Goal: Task Accomplishment & Management: Manage account settings

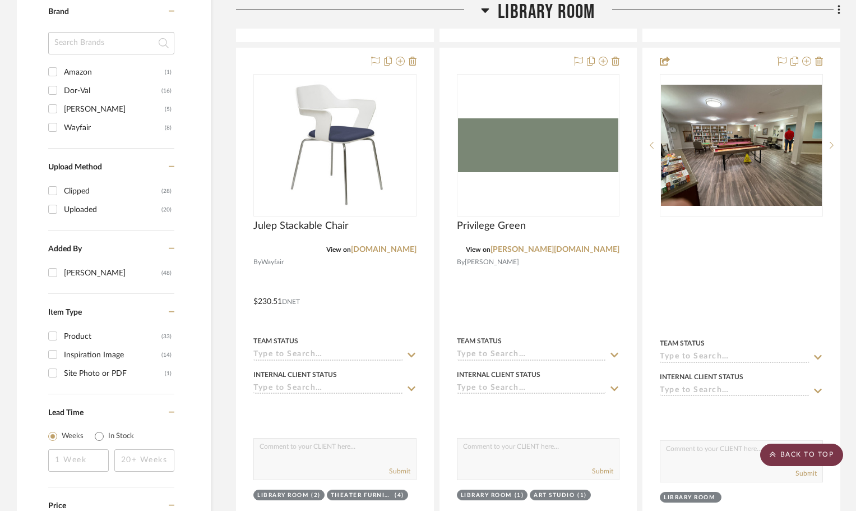
click at [802, 456] on scroll-to-top-button "BACK TO TOP" at bounding box center [801, 454] width 83 height 22
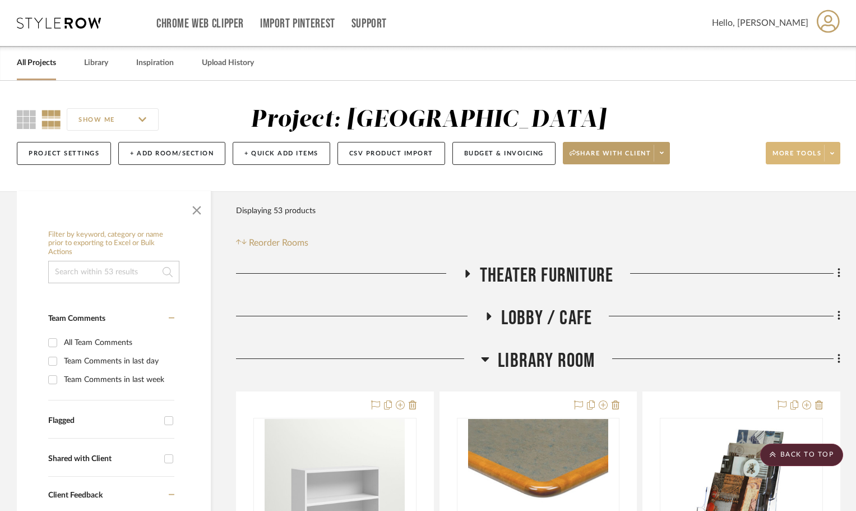
click at [835, 152] on span at bounding box center [832, 153] width 16 height 17
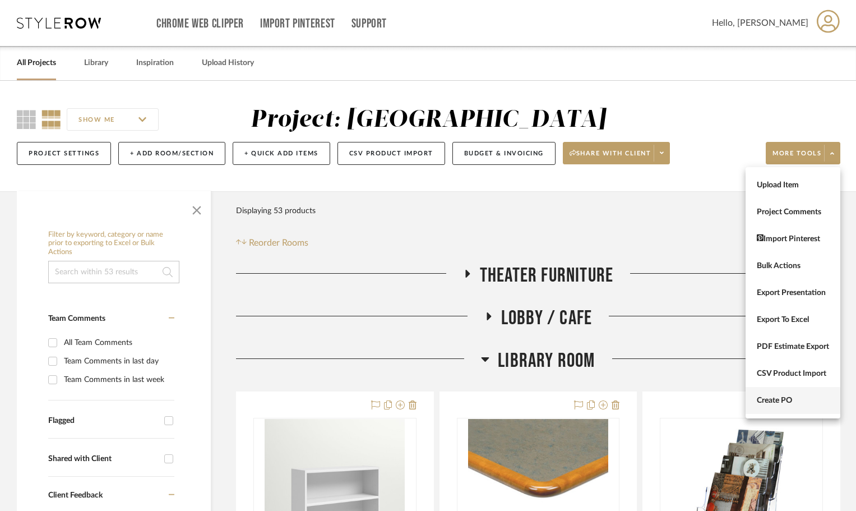
click at [818, 405] on span "Create PO" at bounding box center [793, 401] width 72 height 10
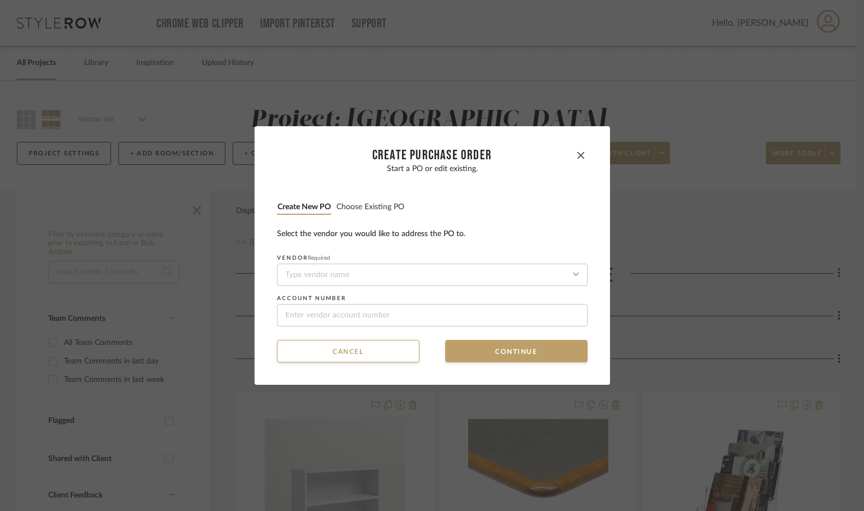
click at [374, 209] on button "Choose existing PO" at bounding box center [370, 207] width 69 height 11
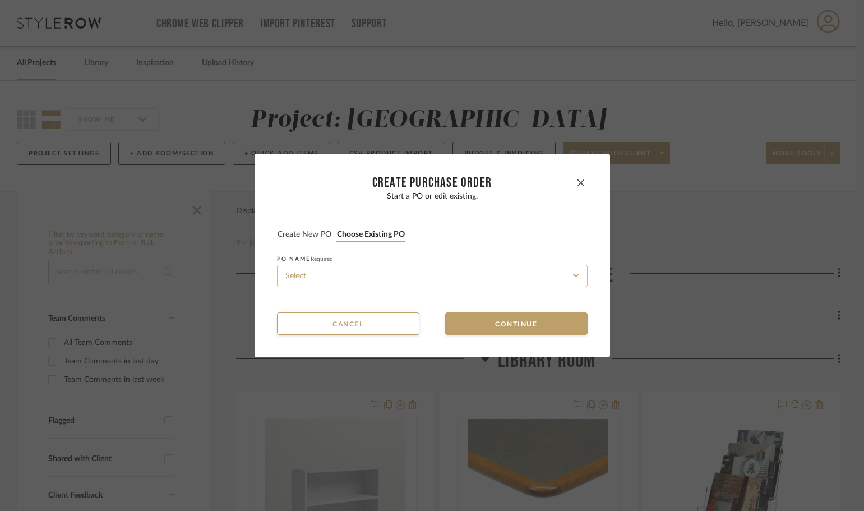
click at [392, 275] on input at bounding box center [432, 276] width 311 height 22
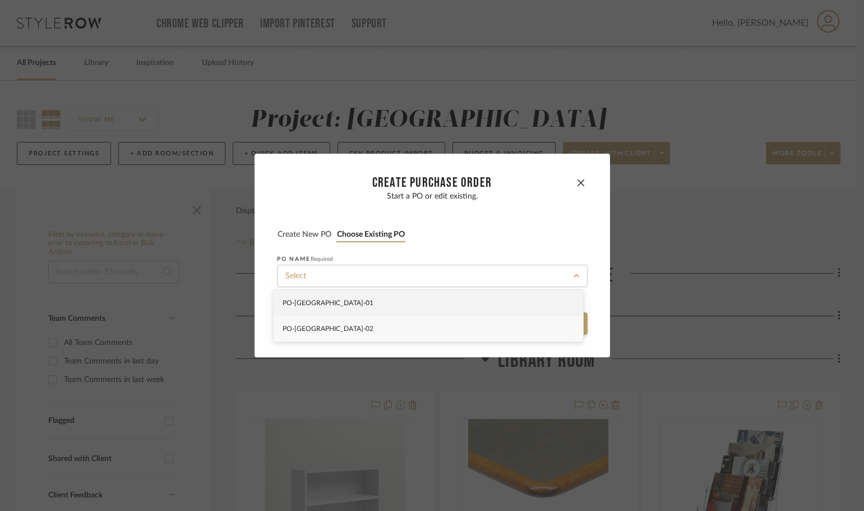
click at [393, 324] on div "PO-[GEOGRAPHIC_DATA]-02" at bounding box center [428, 329] width 309 height 26
type input "PO-[GEOGRAPHIC_DATA]-02"
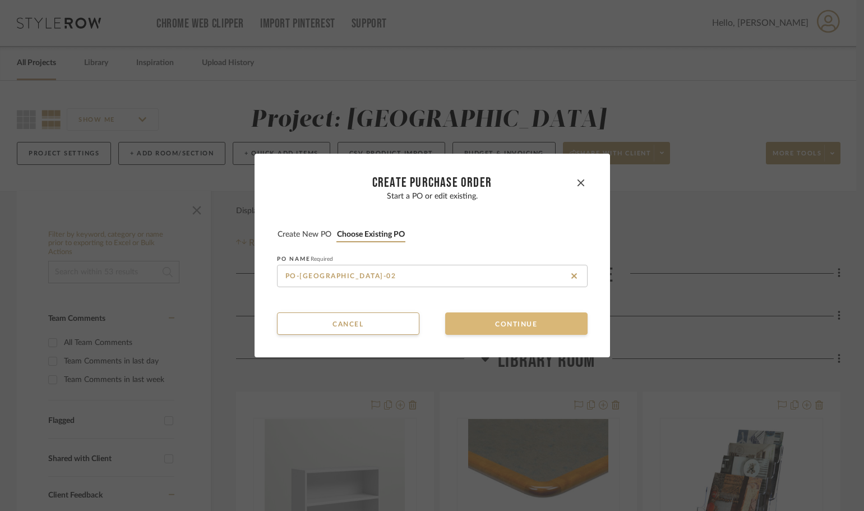
click at [474, 322] on button "Continue" at bounding box center [516, 323] width 142 height 22
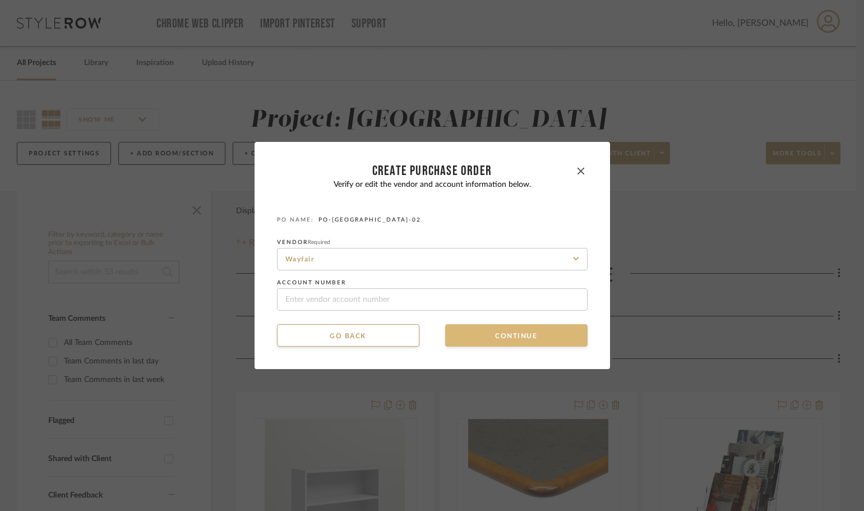
click at [475, 329] on button "Continue" at bounding box center [516, 335] width 142 height 22
click at [477, 335] on button "Continue" at bounding box center [516, 335] width 142 height 22
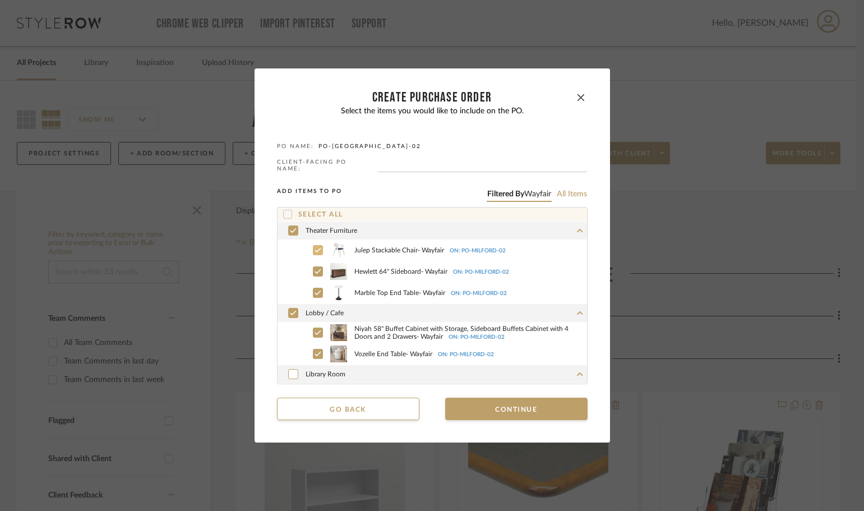
click at [317, 248] on div at bounding box center [318, 250] width 10 height 10
click at [316, 269] on icon at bounding box center [317, 271] width 7 height 8
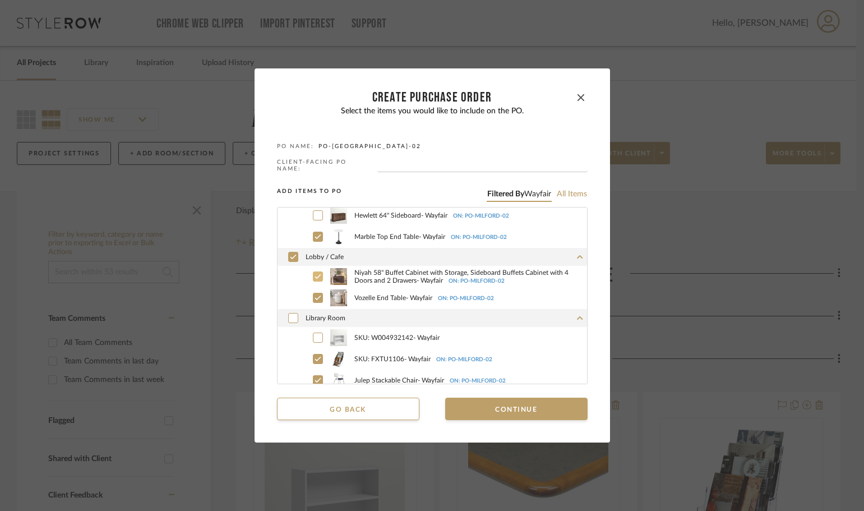
scroll to position [112, 0]
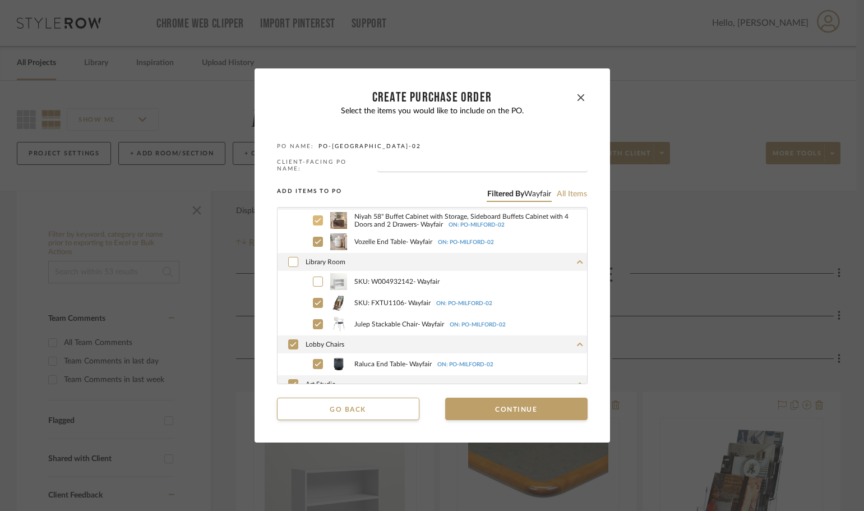
click at [314, 282] on icon at bounding box center [317, 281] width 7 height 8
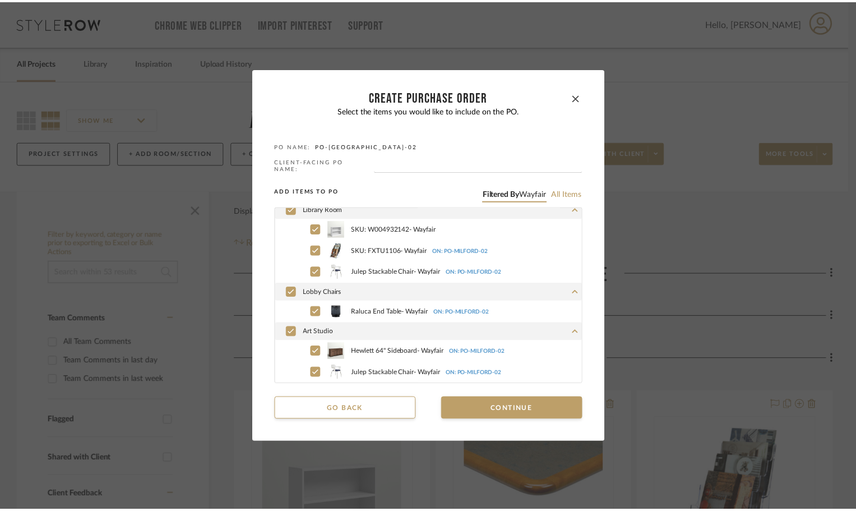
scroll to position [108, 0]
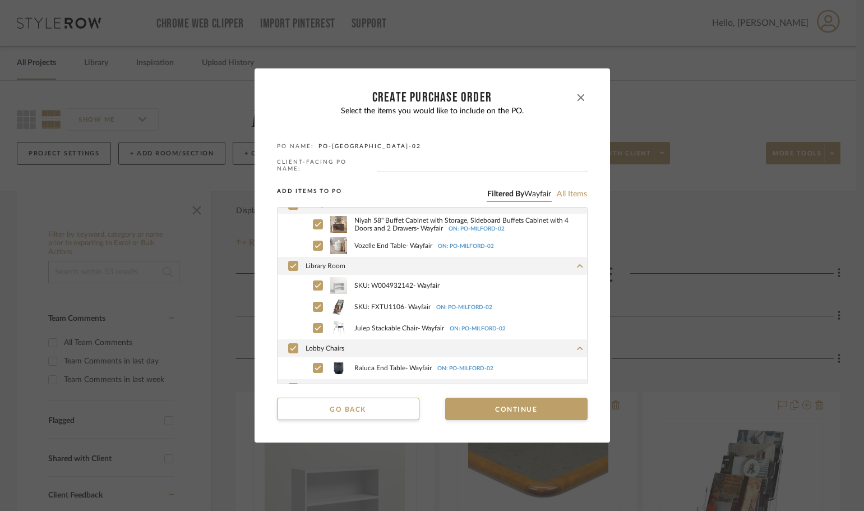
click at [578, 98] on icon "button" at bounding box center [580, 97] width 7 height 7
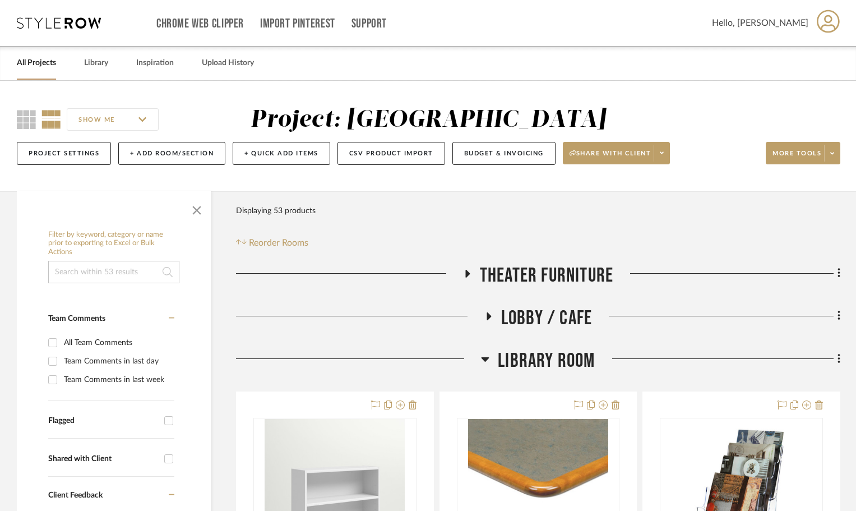
click at [467, 268] on h3 "Theater Furniture" at bounding box center [538, 275] width 150 height 24
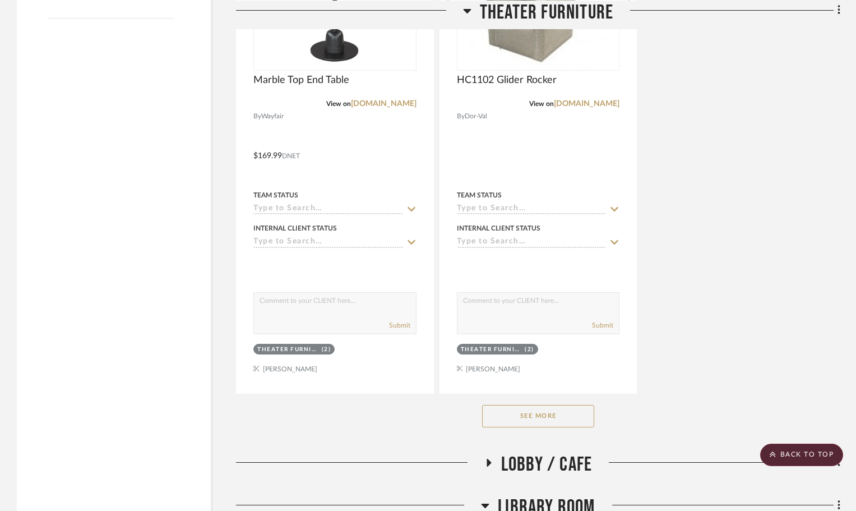
scroll to position [1401, 0]
click at [532, 415] on button "See More" at bounding box center [538, 415] width 112 height 22
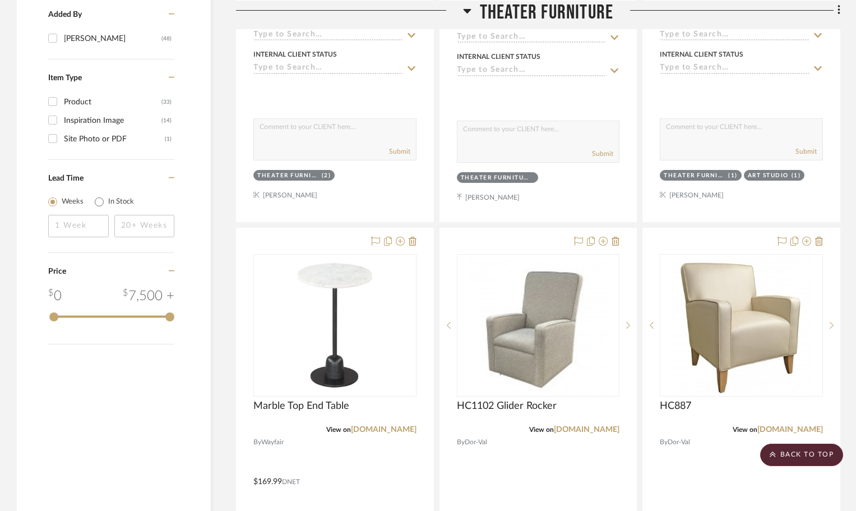
scroll to position [1065, 0]
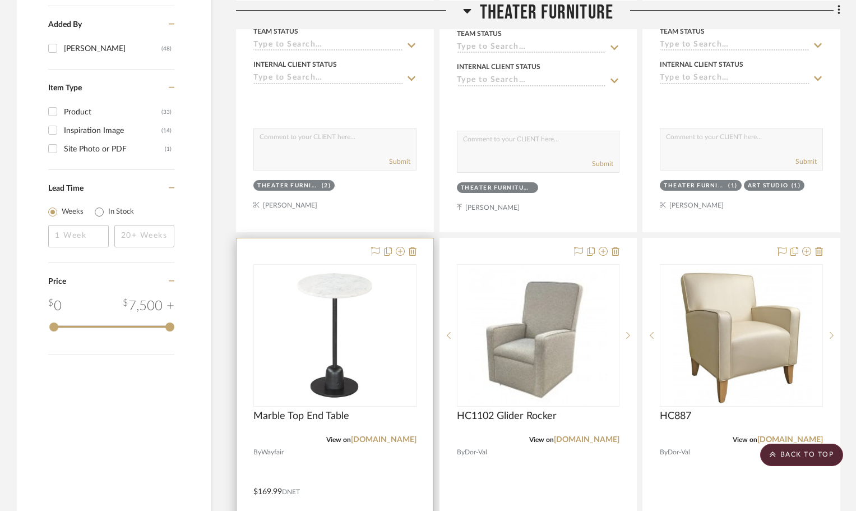
click at [353, 247] on div at bounding box center [335, 483] width 197 height 490
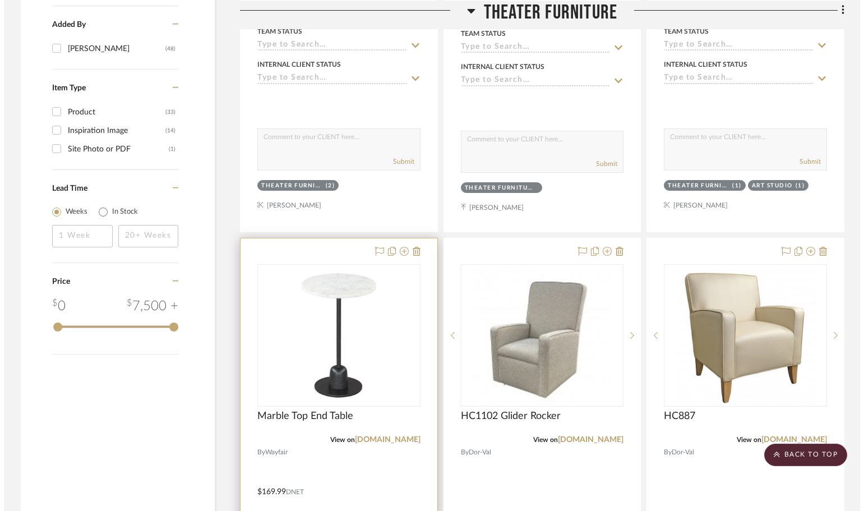
scroll to position [0, 0]
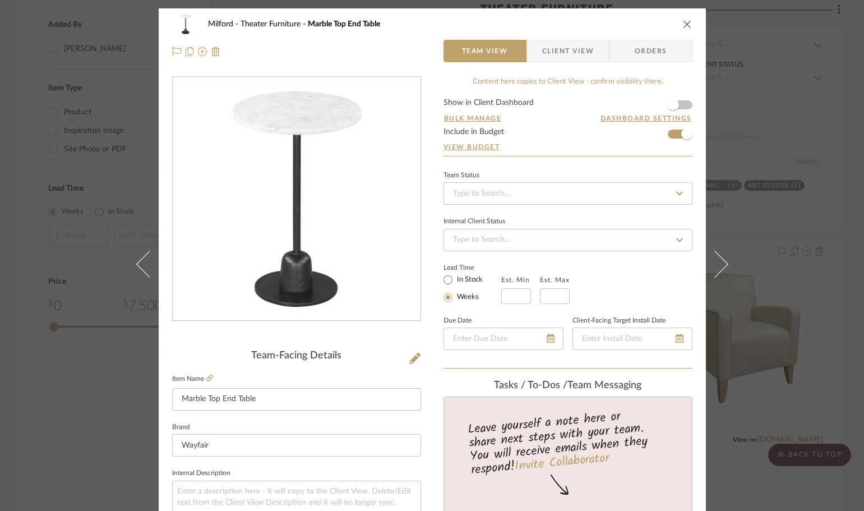
click at [649, 45] on span "Orders" at bounding box center [650, 51] width 57 height 22
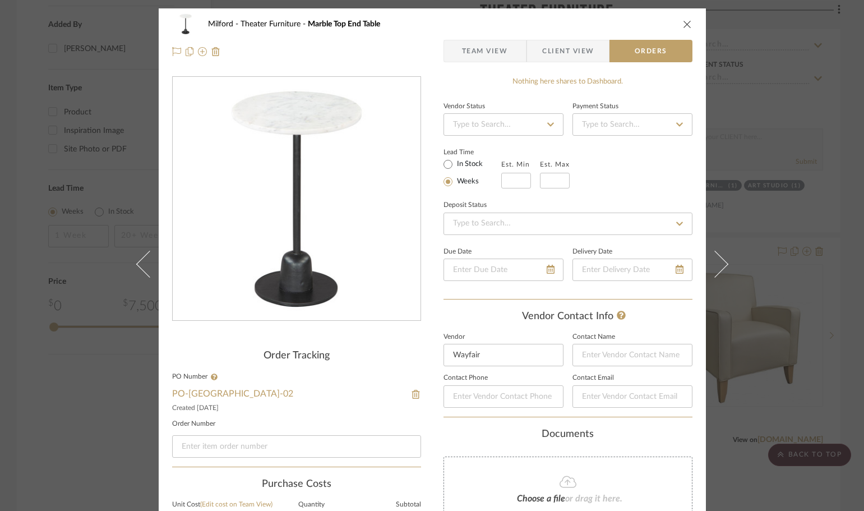
click at [414, 395] on img at bounding box center [416, 394] width 10 height 9
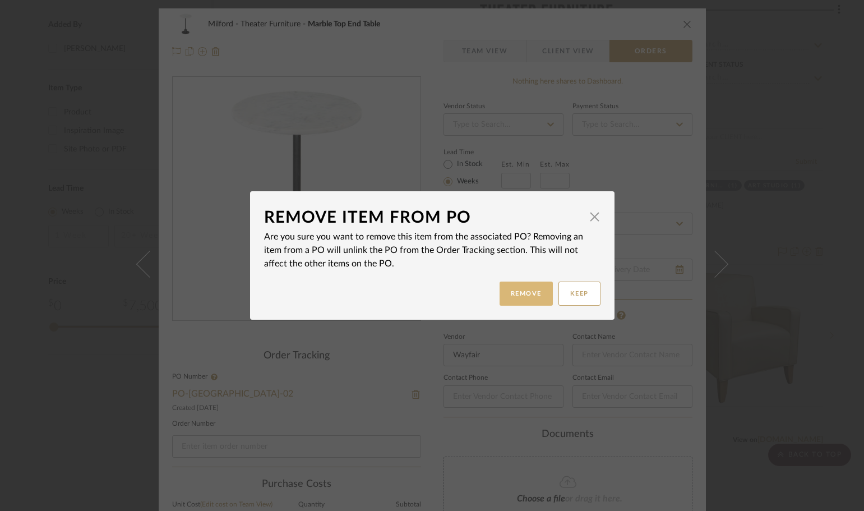
click at [532, 298] on button "Remove" at bounding box center [525, 293] width 53 height 24
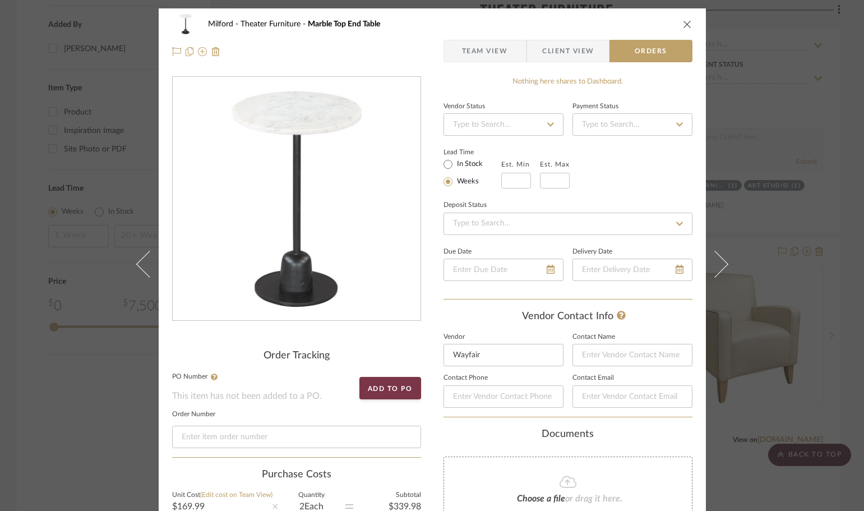
click at [676, 18] on div "Milford Theater Furniture Marble Top End Table" at bounding box center [432, 24] width 520 height 22
click at [683, 21] on icon "close" at bounding box center [687, 24] width 9 height 9
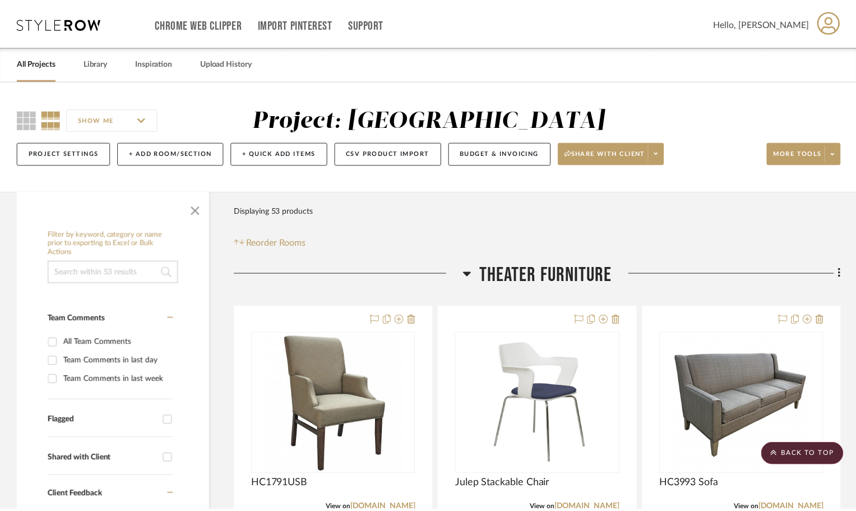
scroll to position [1065, 0]
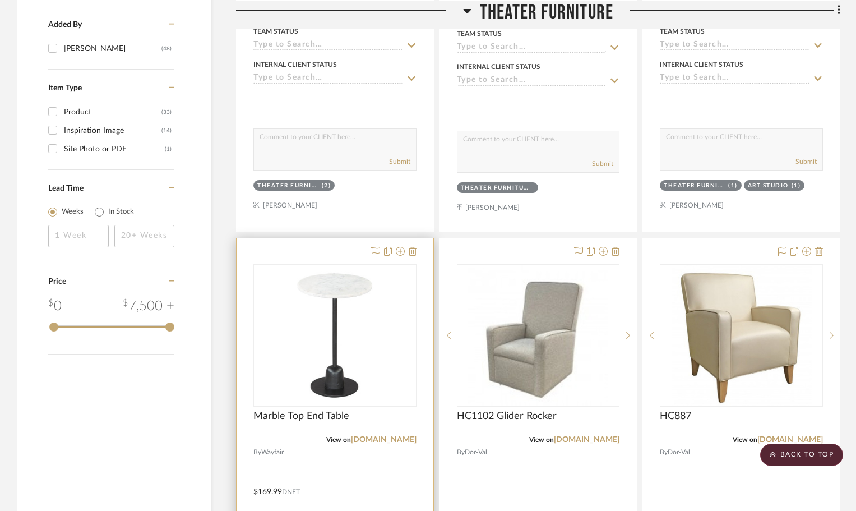
click at [414, 243] on div at bounding box center [335, 483] width 197 height 490
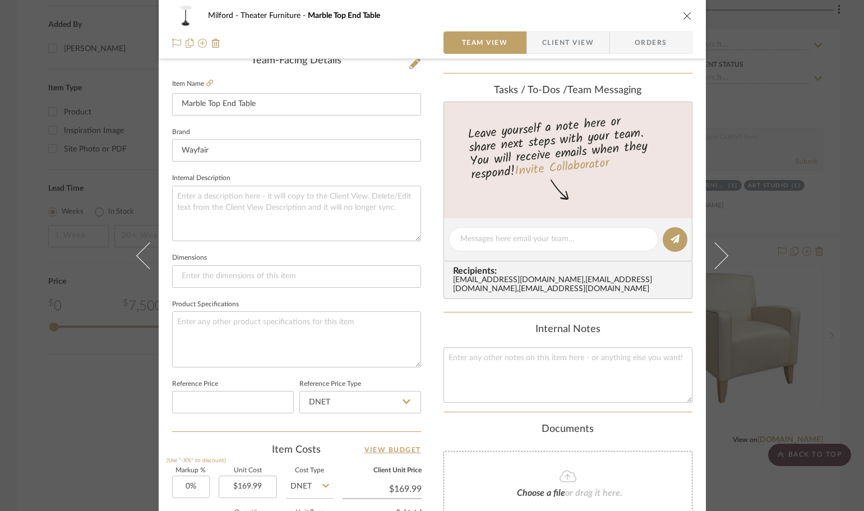
scroll to position [280, 0]
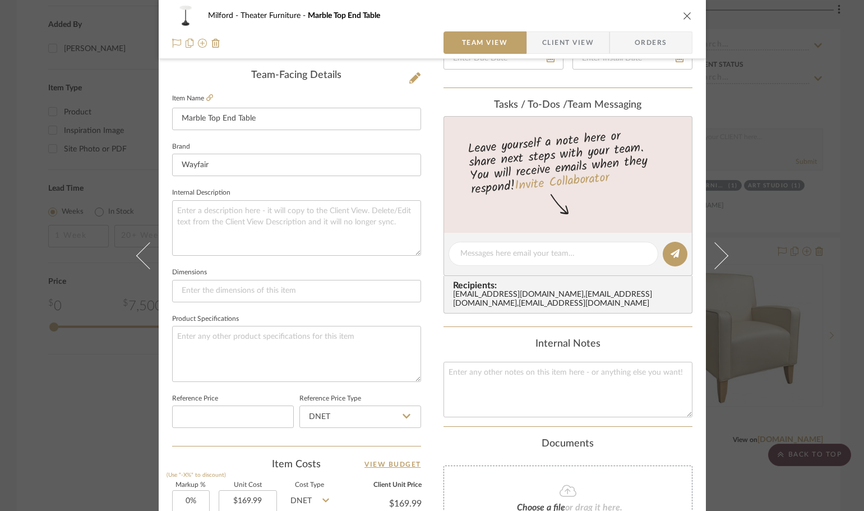
click at [686, 16] on icon "close" at bounding box center [687, 15] width 9 height 9
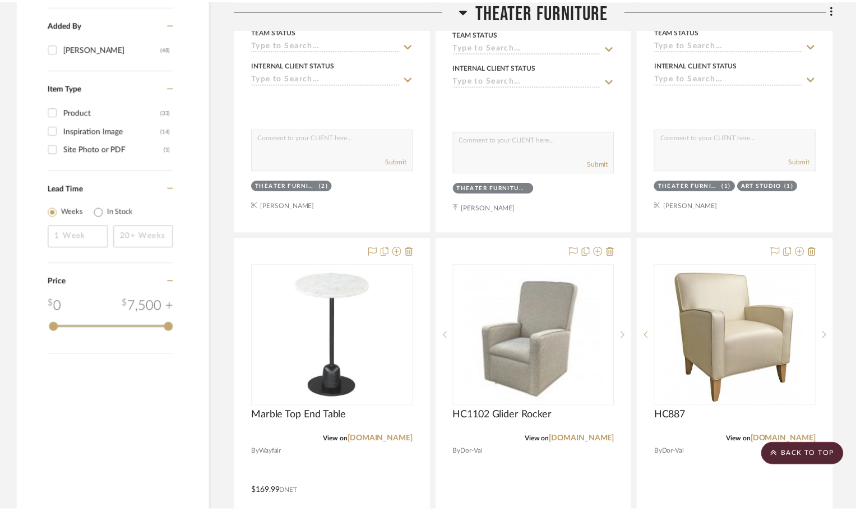
scroll to position [1065, 0]
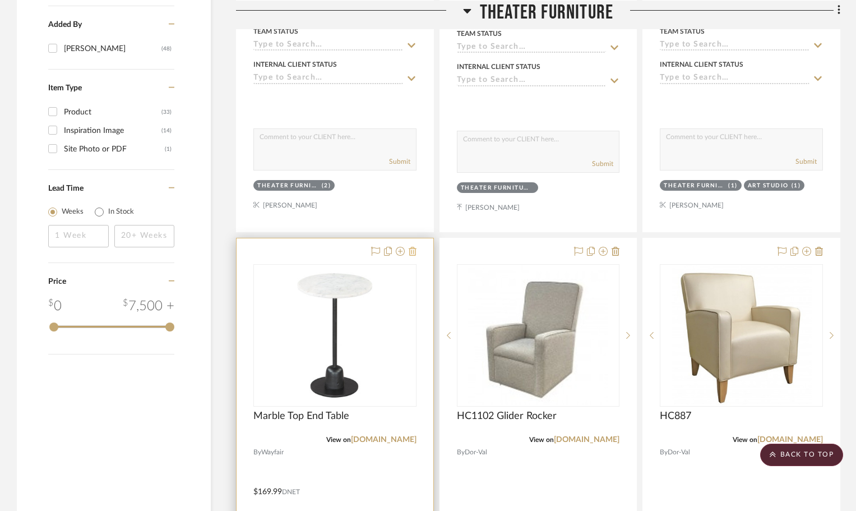
click at [414, 254] on icon at bounding box center [413, 251] width 8 height 9
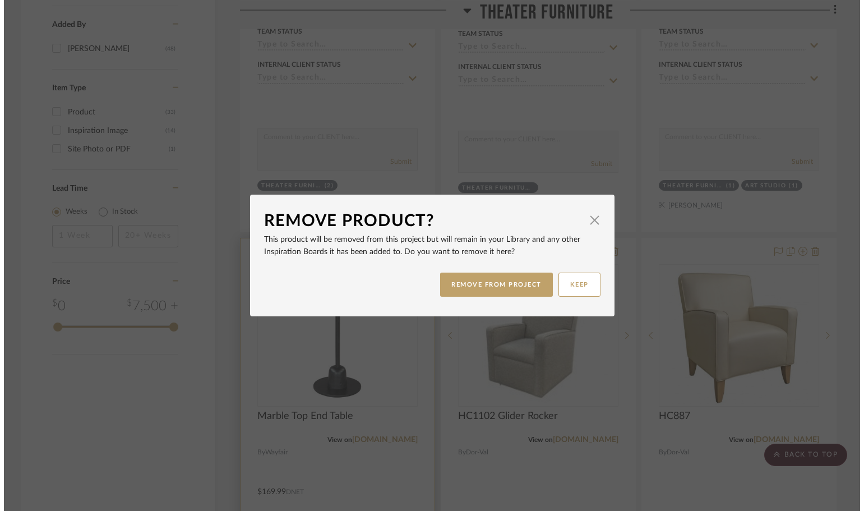
scroll to position [0, 0]
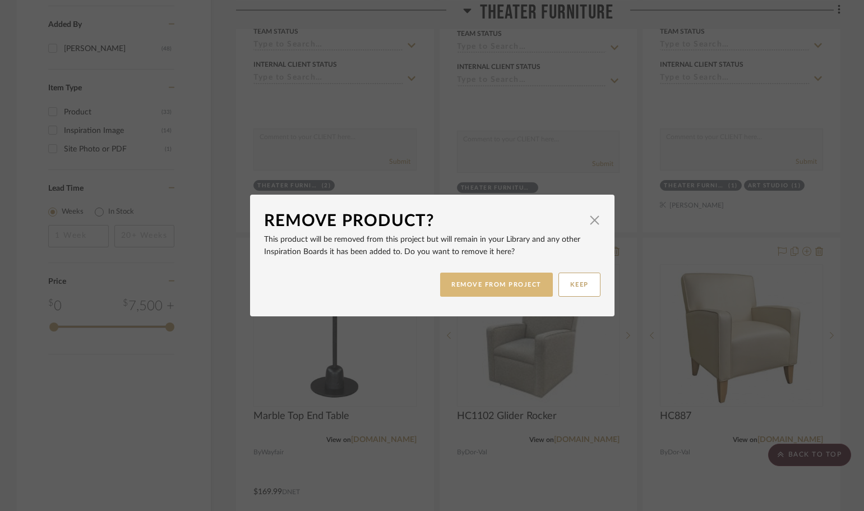
click at [460, 280] on button "REMOVE FROM PROJECT" at bounding box center [496, 284] width 113 height 24
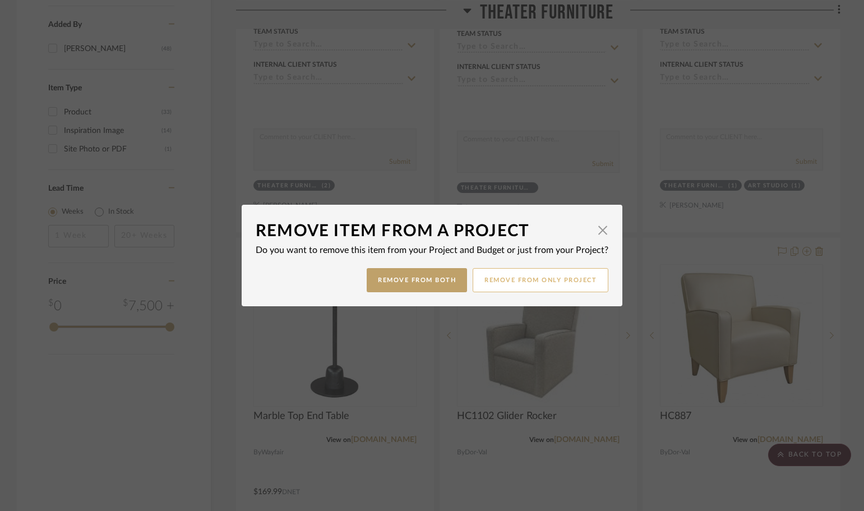
click at [481, 284] on button "Remove from only Project" at bounding box center [540, 280] width 136 height 24
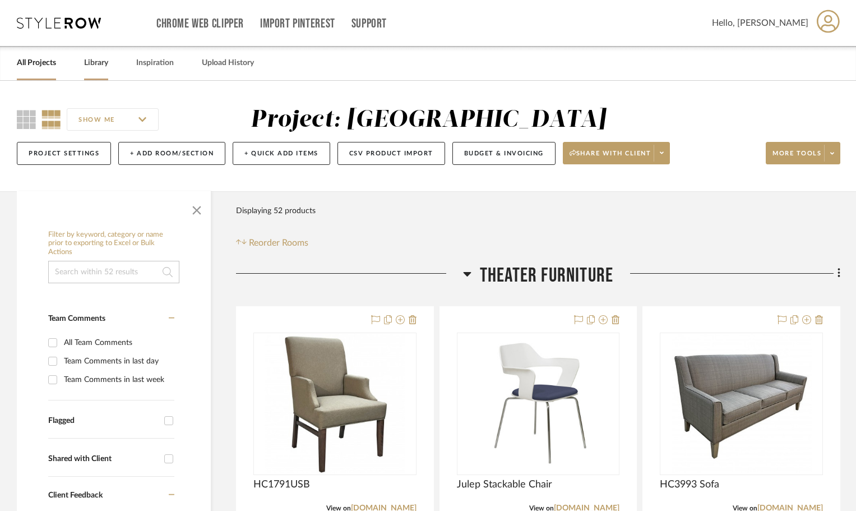
click at [99, 61] on link "Library" at bounding box center [96, 62] width 24 height 15
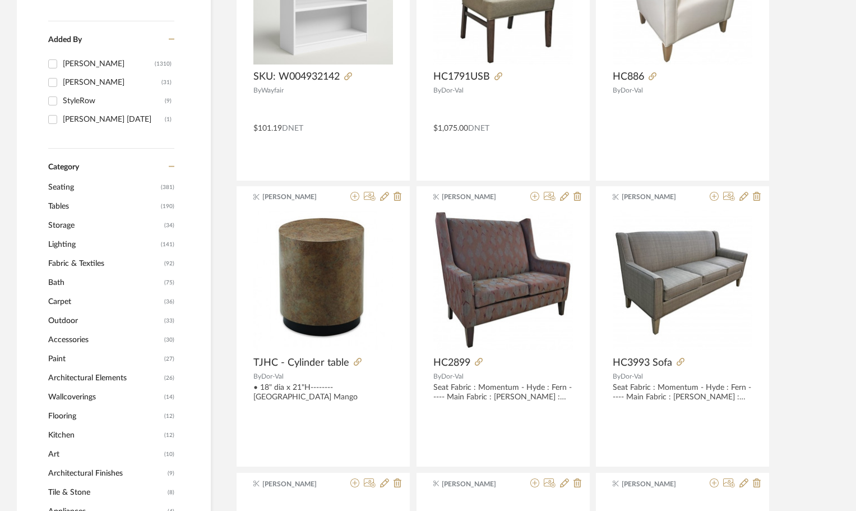
scroll to position [336, 0]
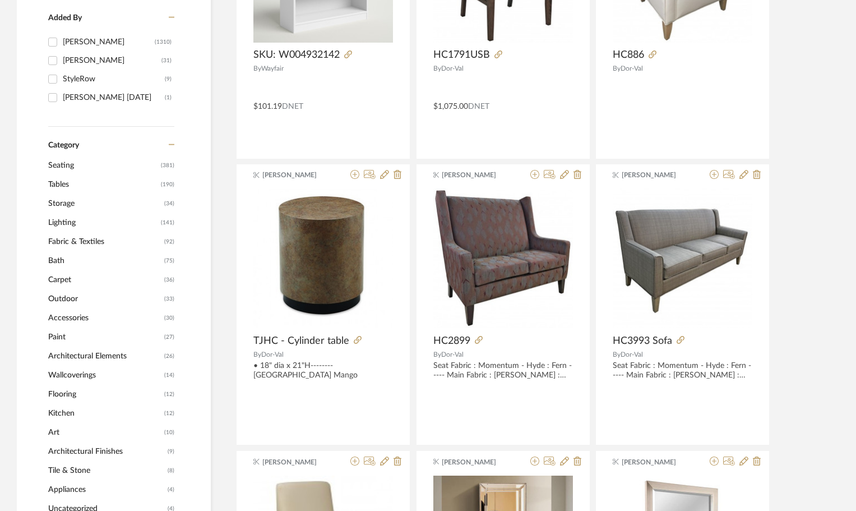
click at [71, 186] on span "Tables" at bounding box center [103, 184] width 110 height 19
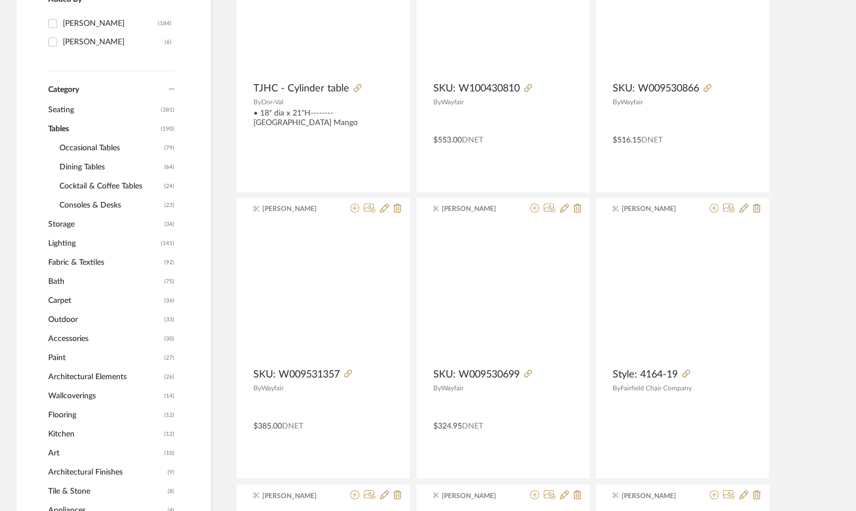
scroll to position [335, 0]
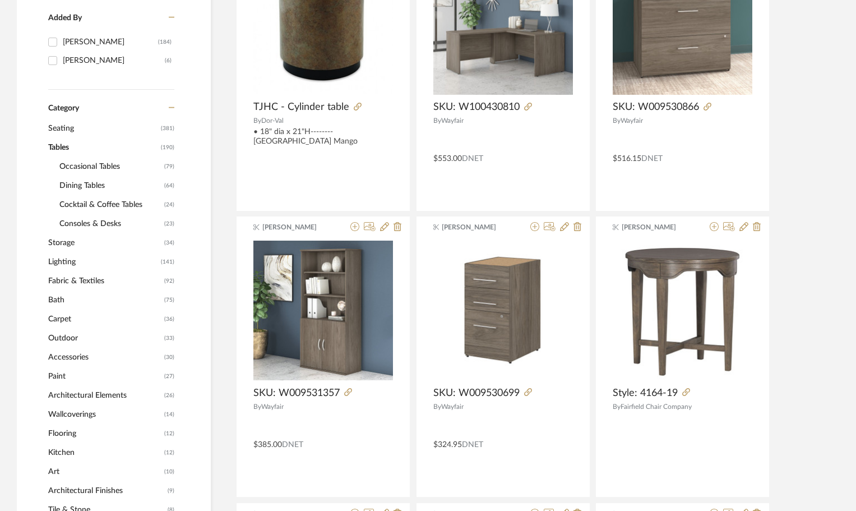
click at [80, 162] on span "Occasional Tables" at bounding box center [110, 166] width 102 height 19
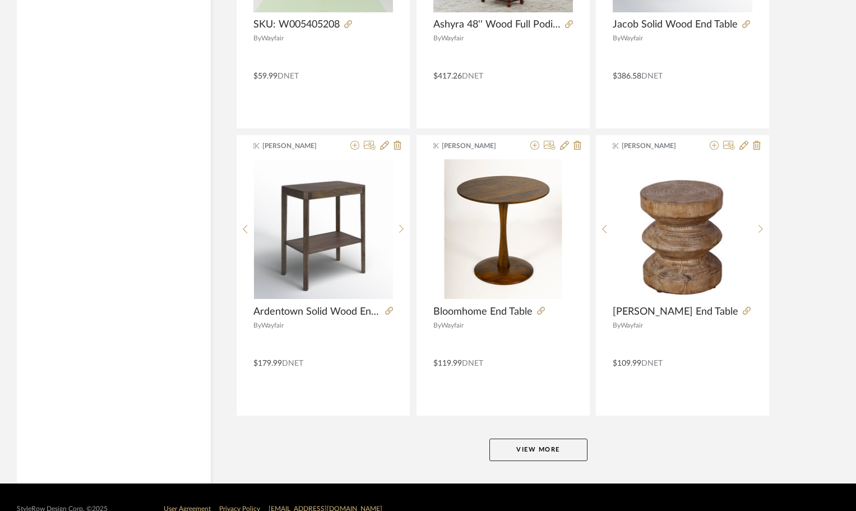
scroll to position [3307, 0]
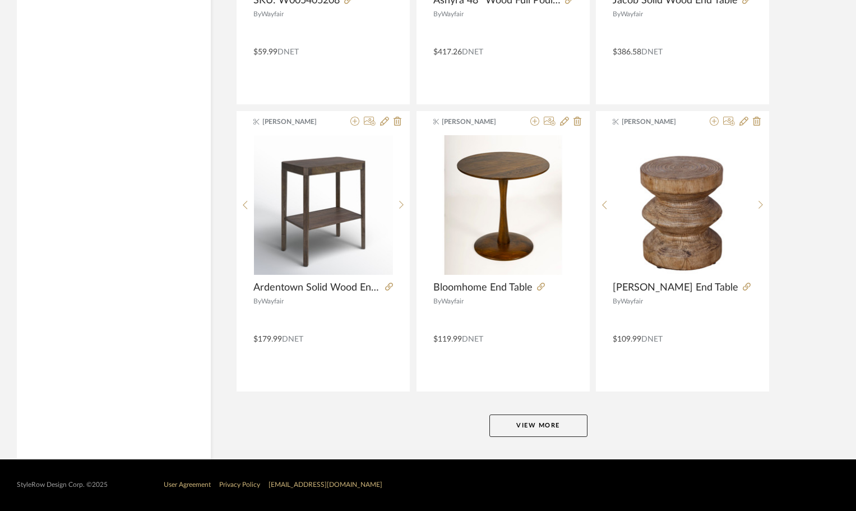
click at [515, 433] on button "View More" at bounding box center [538, 425] width 98 height 22
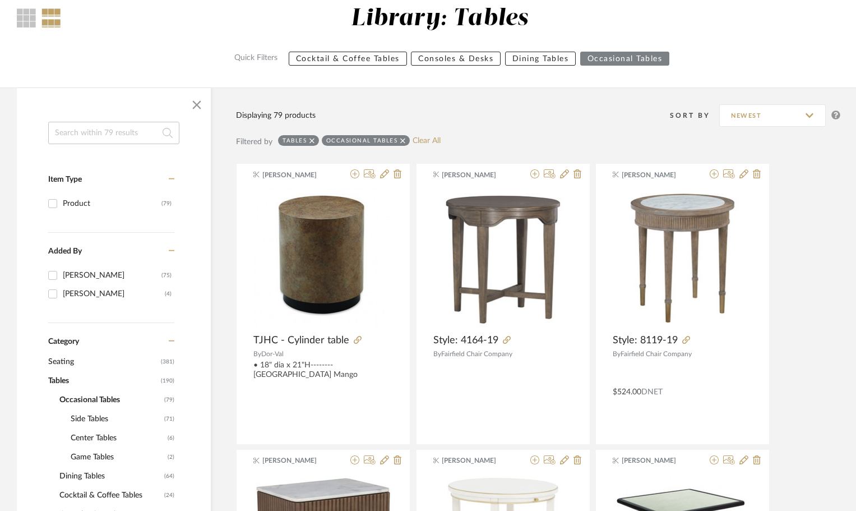
scroll to position [112, 0]
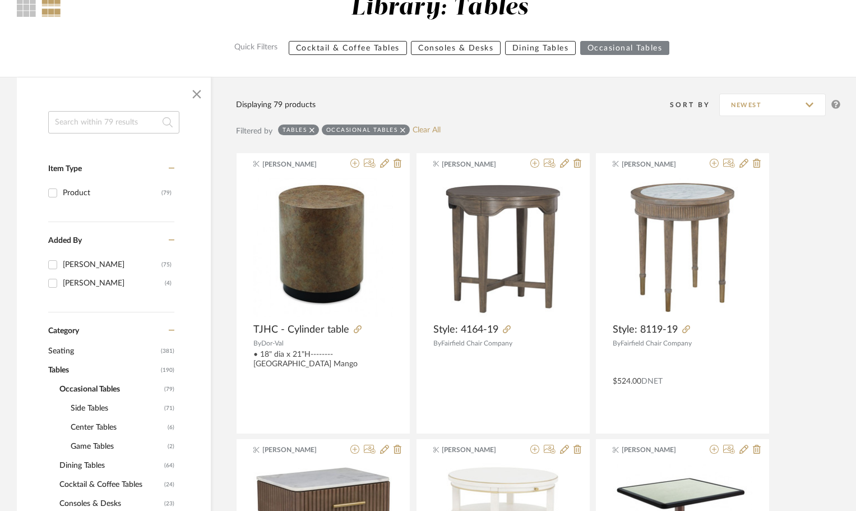
click at [83, 411] on span "Side Tables" at bounding box center [116, 407] width 91 height 19
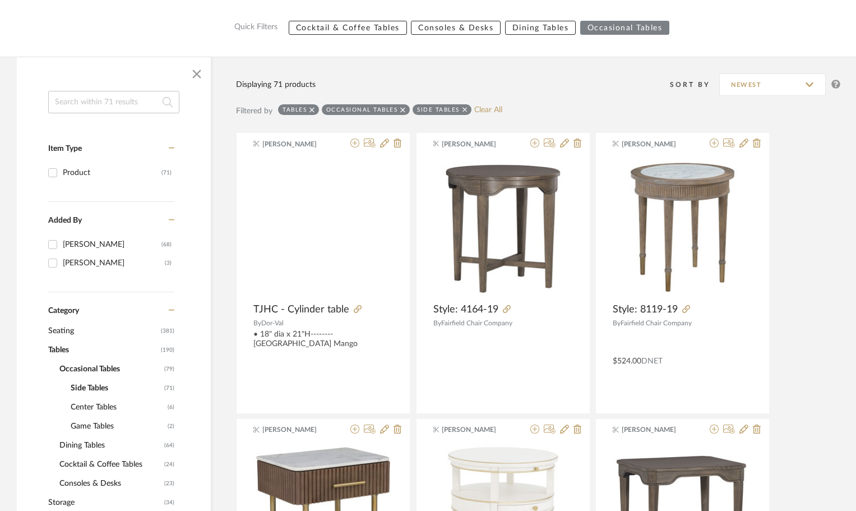
scroll to position [112, 0]
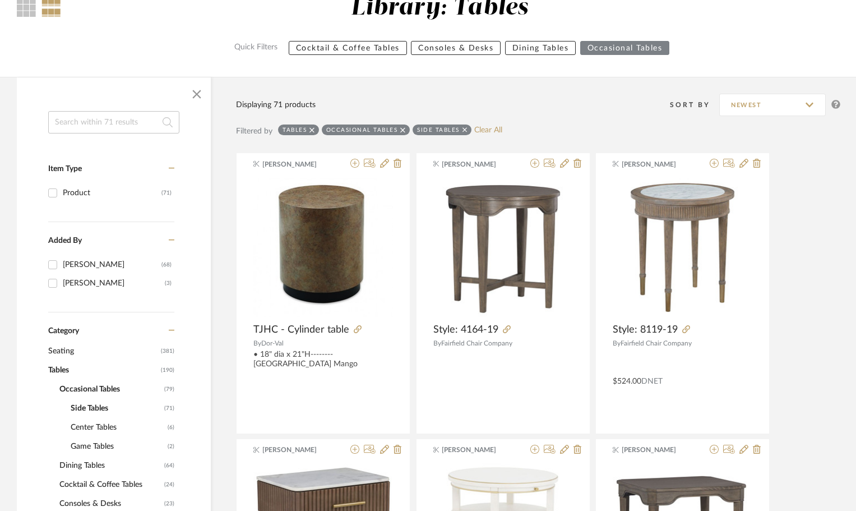
click at [313, 129] on icon at bounding box center [311, 129] width 5 height 5
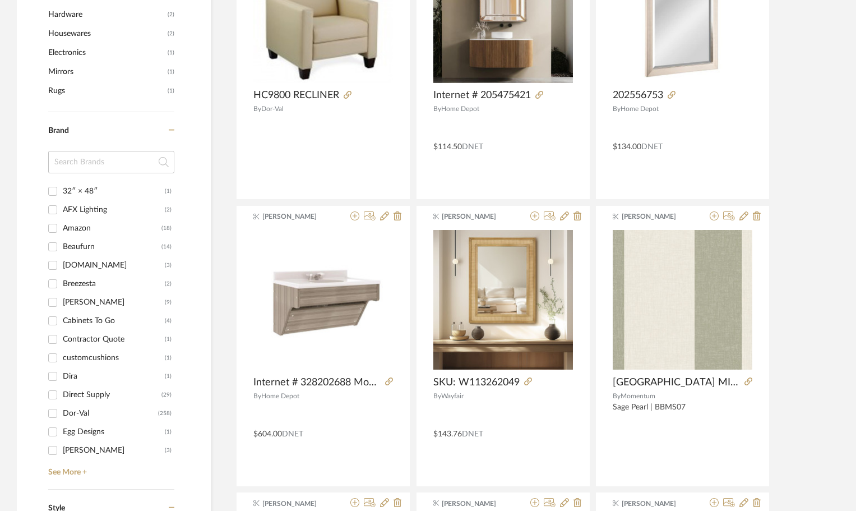
scroll to position [953, 0]
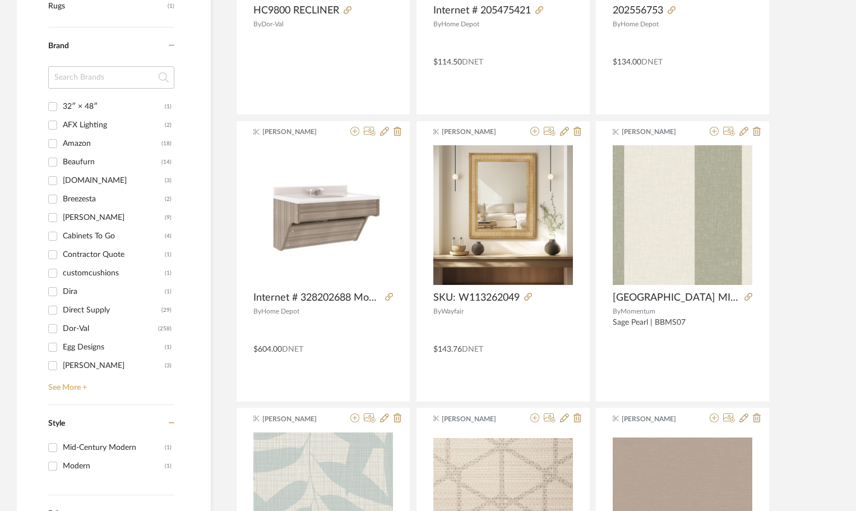
click at [69, 392] on link "See More +" at bounding box center [109, 383] width 129 height 18
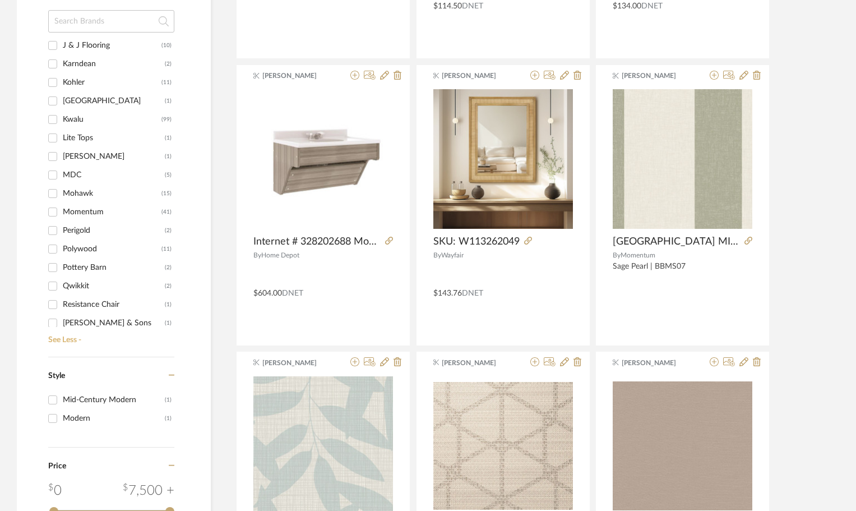
scroll to position [713, 0]
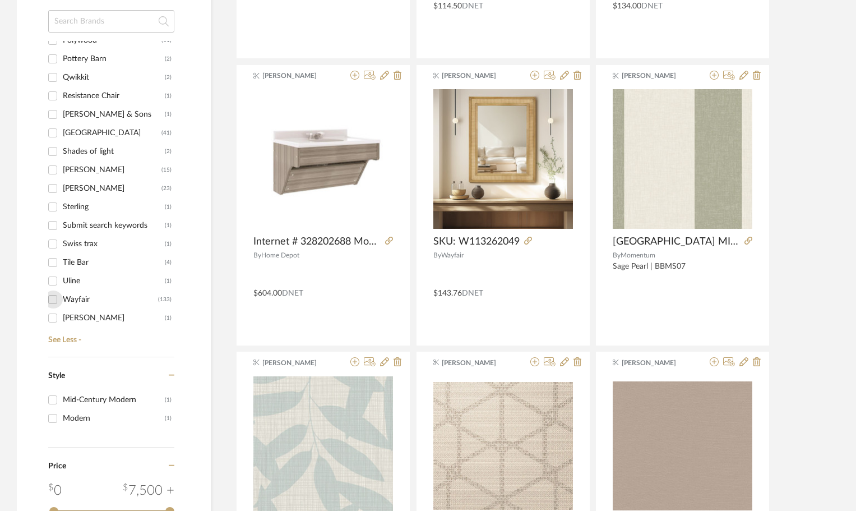
click at [50, 296] on input "Wayfair (133)" at bounding box center [53, 299] width 18 height 18
checkbox input "true"
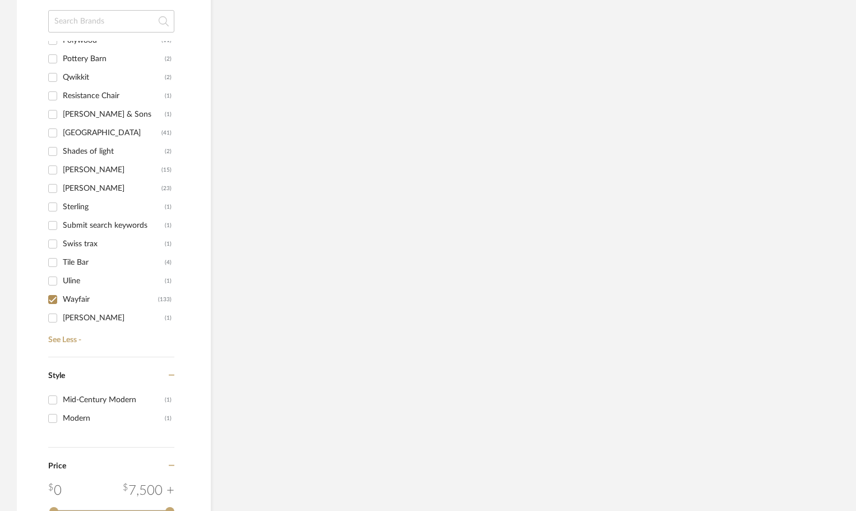
scroll to position [649, 0]
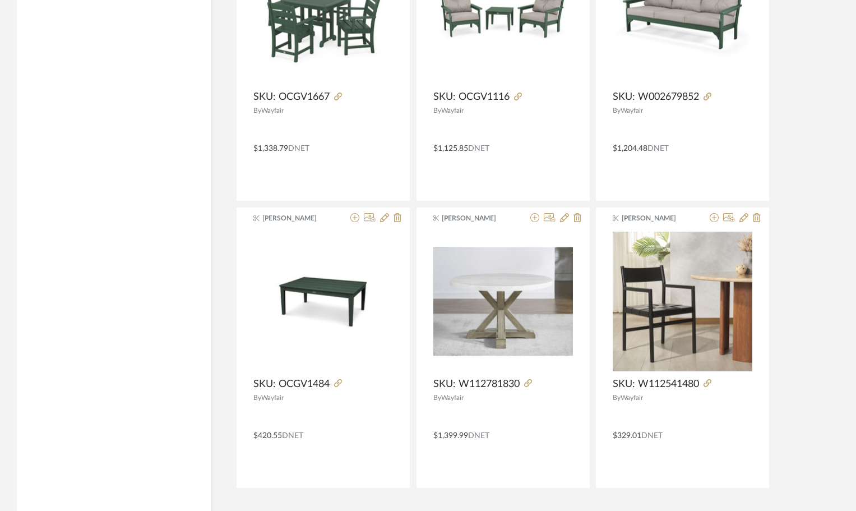
scroll to position [3290, 0]
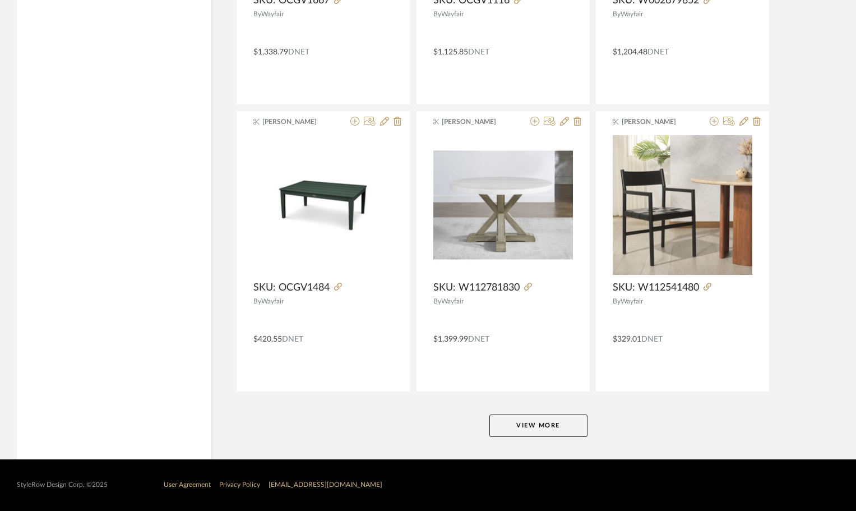
click at [503, 425] on button "View More" at bounding box center [538, 425] width 98 height 22
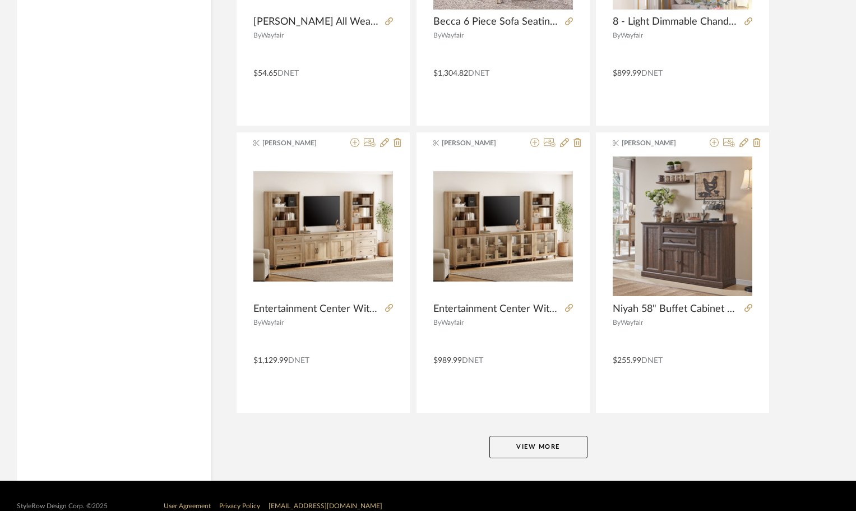
scroll to position [6730, 0]
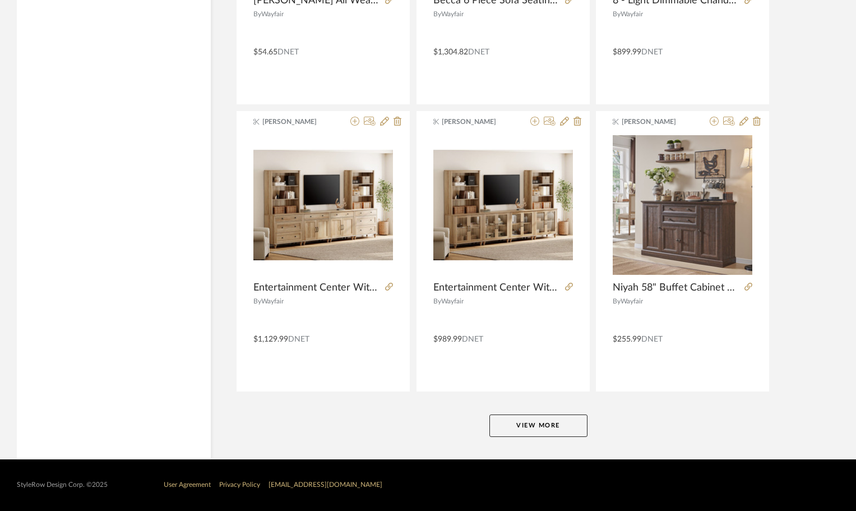
click at [503, 425] on button "View More" at bounding box center [538, 425] width 98 height 22
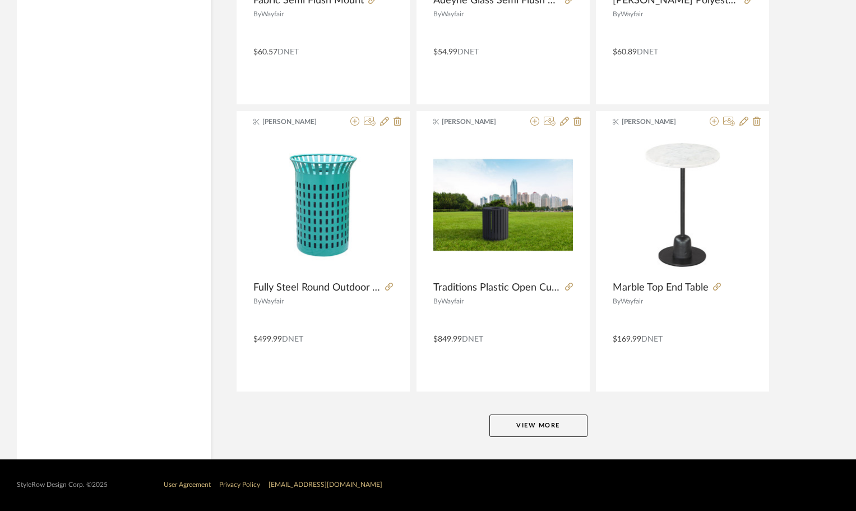
scroll to position [10114, 0]
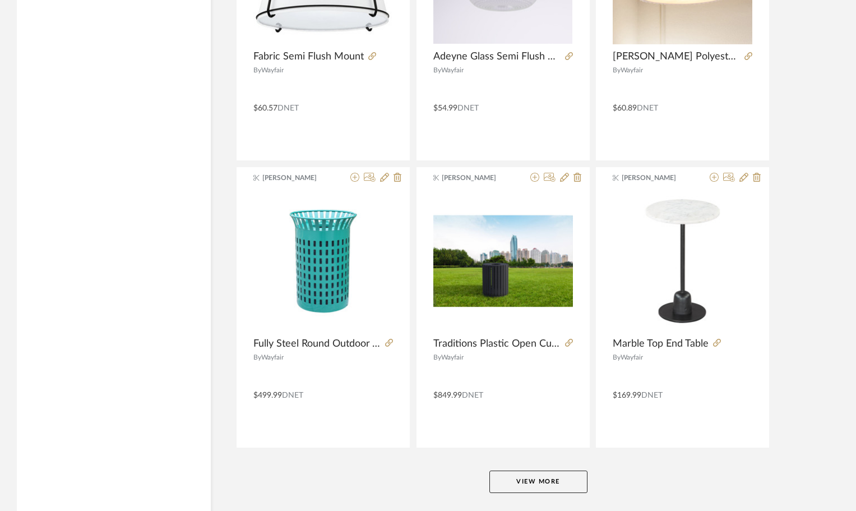
click at [516, 478] on button "View More" at bounding box center [538, 481] width 98 height 22
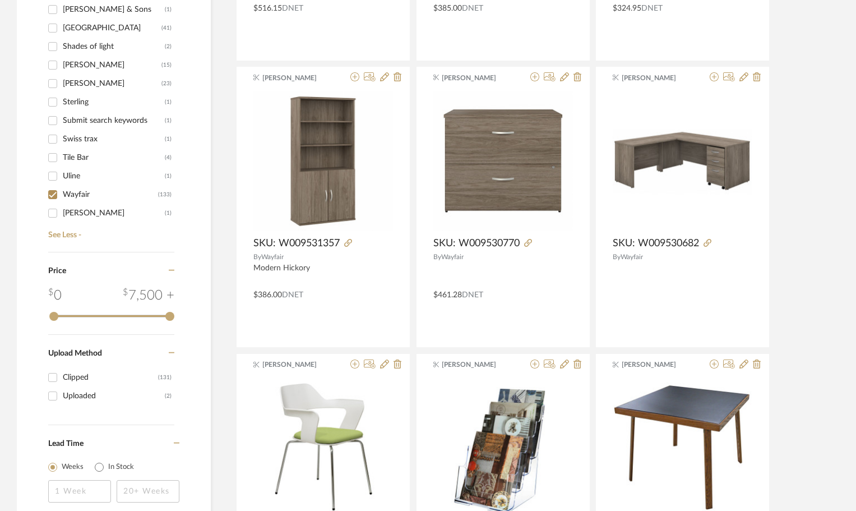
scroll to position [0, 0]
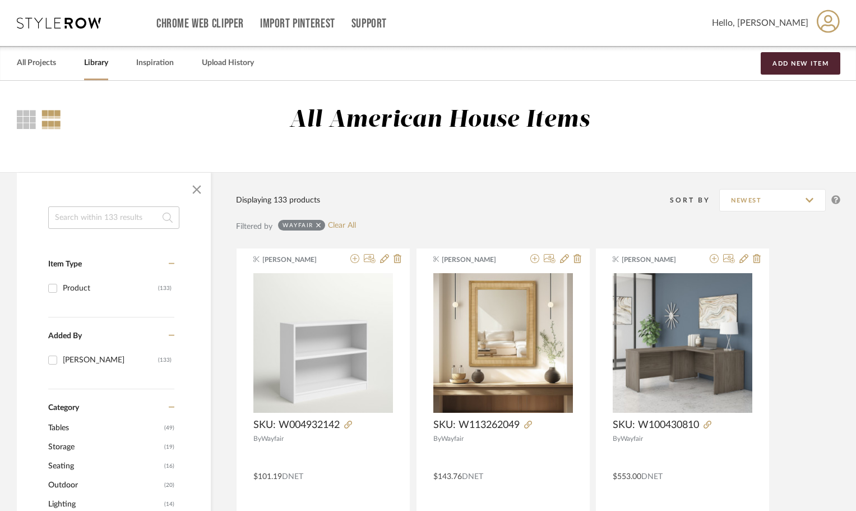
click at [57, 23] on icon at bounding box center [59, 22] width 84 height 11
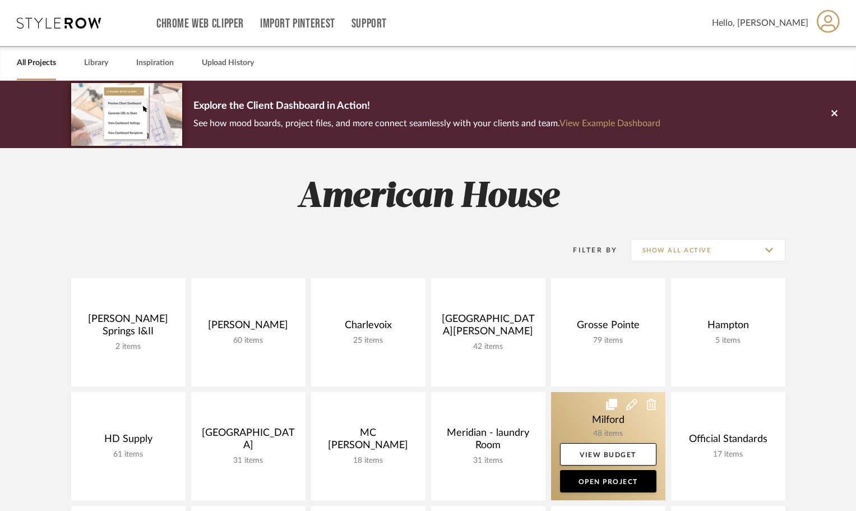
click at [588, 399] on link at bounding box center [608, 446] width 114 height 108
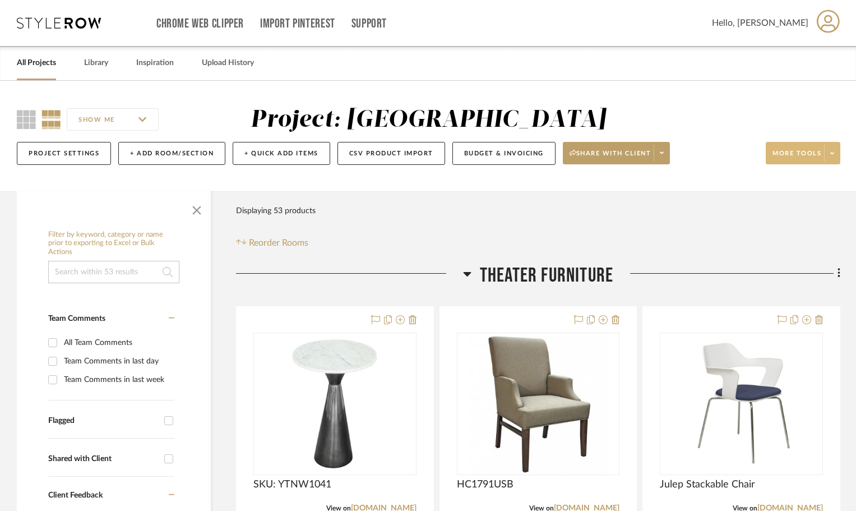
click at [833, 154] on span at bounding box center [832, 153] width 16 height 17
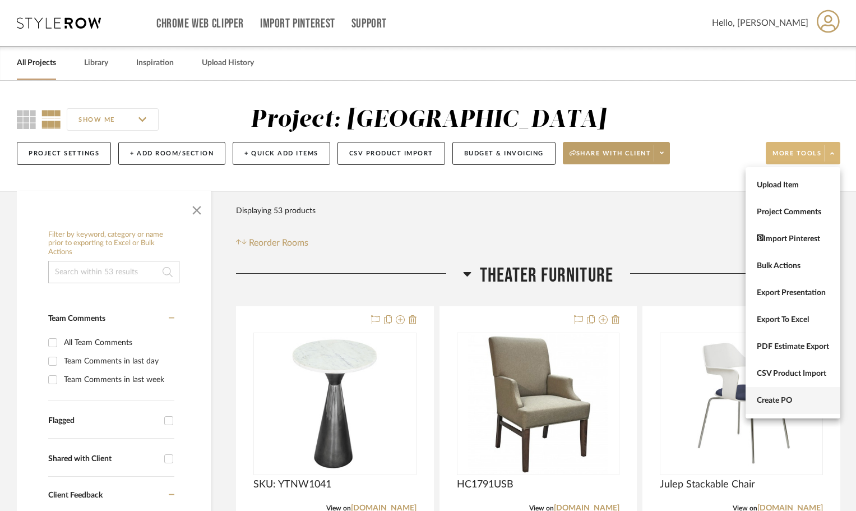
click at [778, 396] on span "Create PO" at bounding box center [793, 401] width 72 height 10
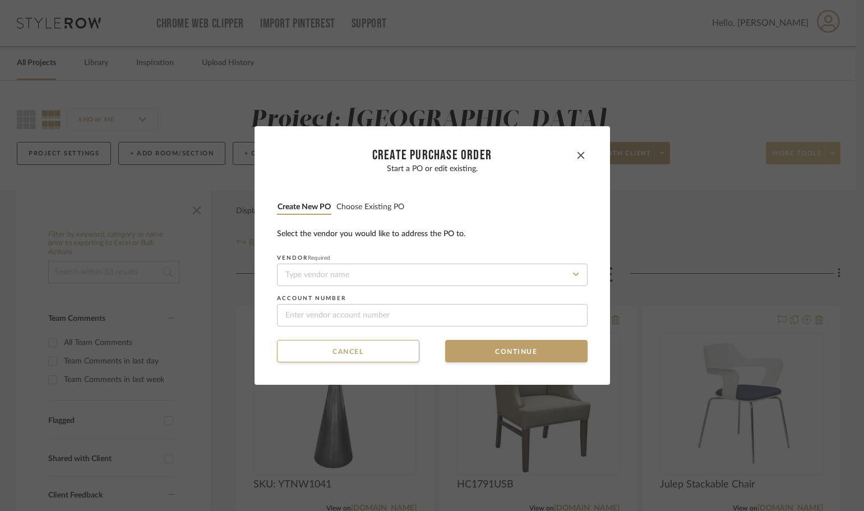
click at [374, 206] on button "Choose existing PO" at bounding box center [370, 207] width 69 height 11
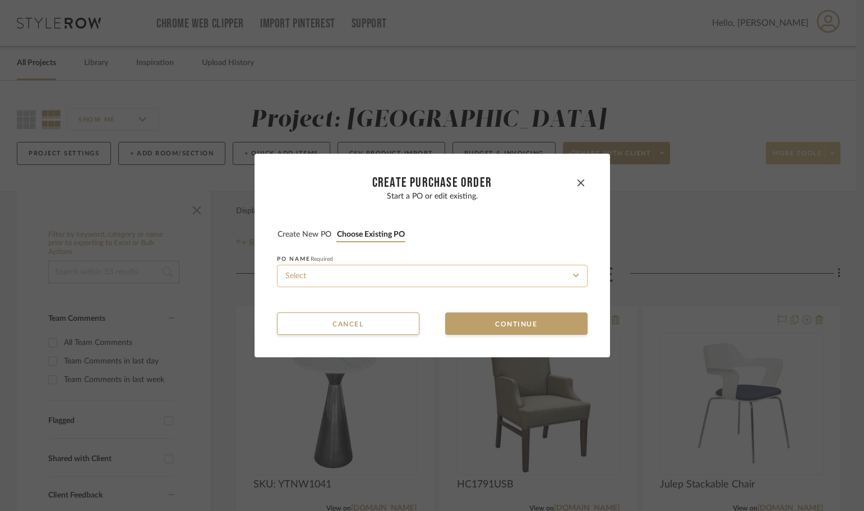
click at [359, 271] on input at bounding box center [432, 276] width 311 height 22
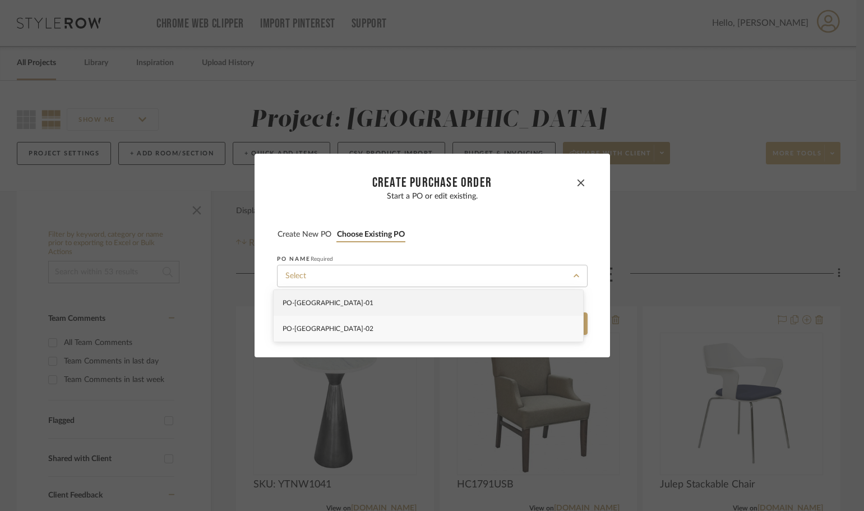
click at [354, 323] on div "PO-[GEOGRAPHIC_DATA]-02" at bounding box center [428, 329] width 309 height 26
type input "PO-[GEOGRAPHIC_DATA]-02"
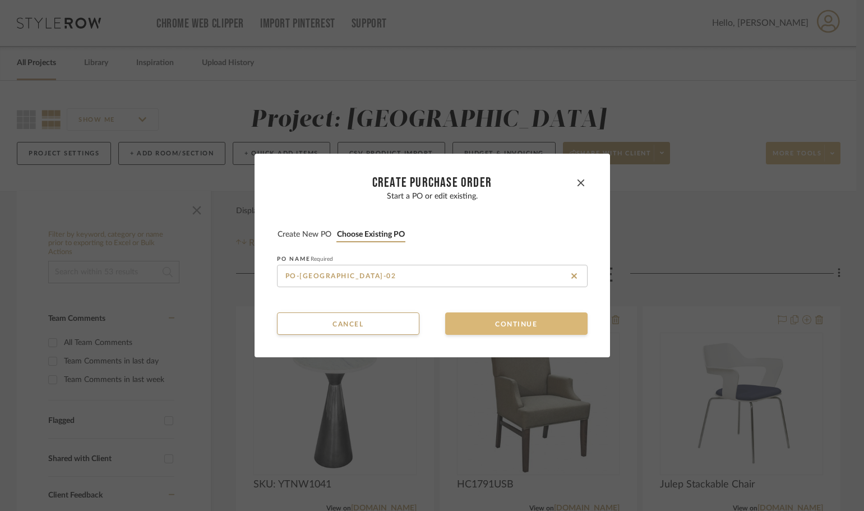
click at [448, 325] on button "Continue" at bounding box center [516, 323] width 142 height 22
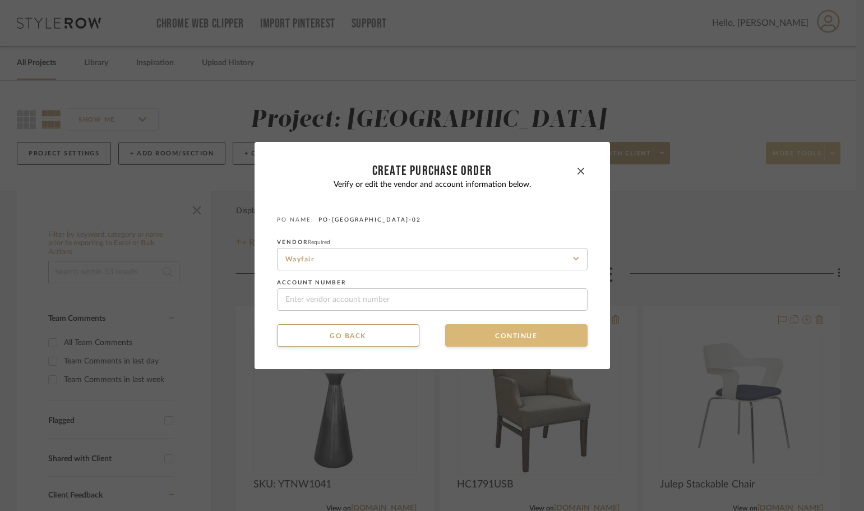
click at [452, 329] on button "Continue" at bounding box center [516, 335] width 142 height 22
click at [465, 335] on button "Continue" at bounding box center [516, 335] width 142 height 22
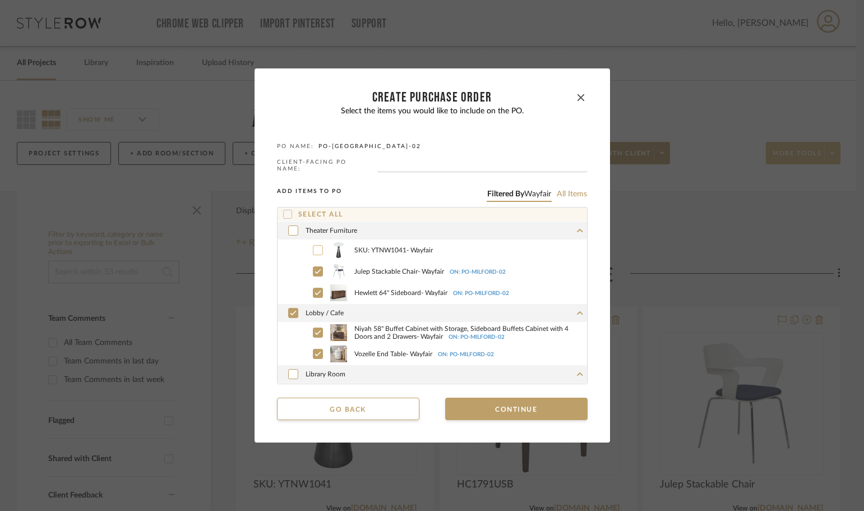
click at [313, 249] on div at bounding box center [318, 250] width 10 height 10
click at [313, 266] on div at bounding box center [318, 271] width 10 height 10
click at [312, 282] on div "Hewlett 64'' Sideboard - Wayfair ON: PO-[GEOGRAPHIC_DATA]-02" at bounding box center [444, 292] width 285 height 21
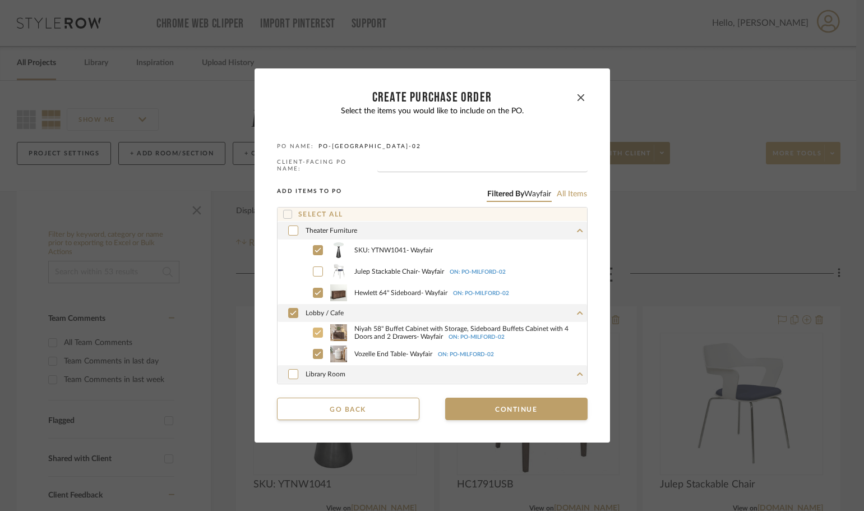
click at [313, 325] on label "Niyah 58" Buffet Cabinet with Storage, Sideboard Buffets Cabinet with 4 Doors a…" at bounding box center [444, 332] width 285 height 17
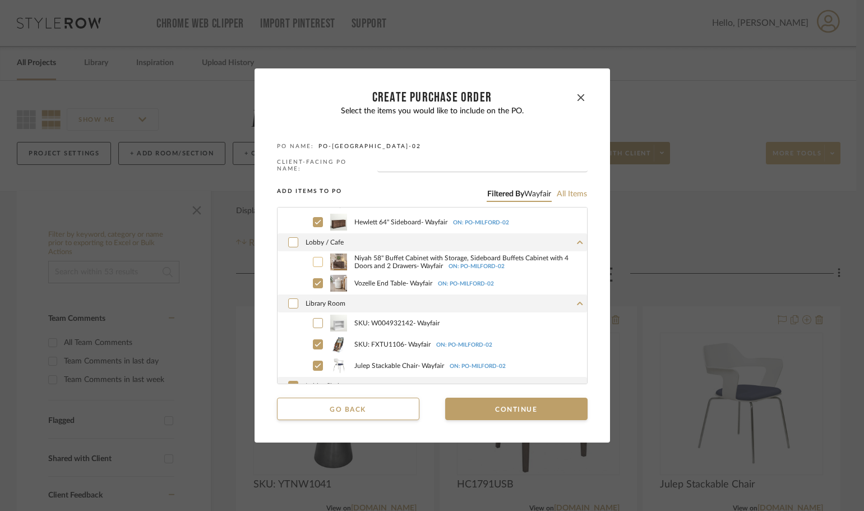
scroll to position [112, 0]
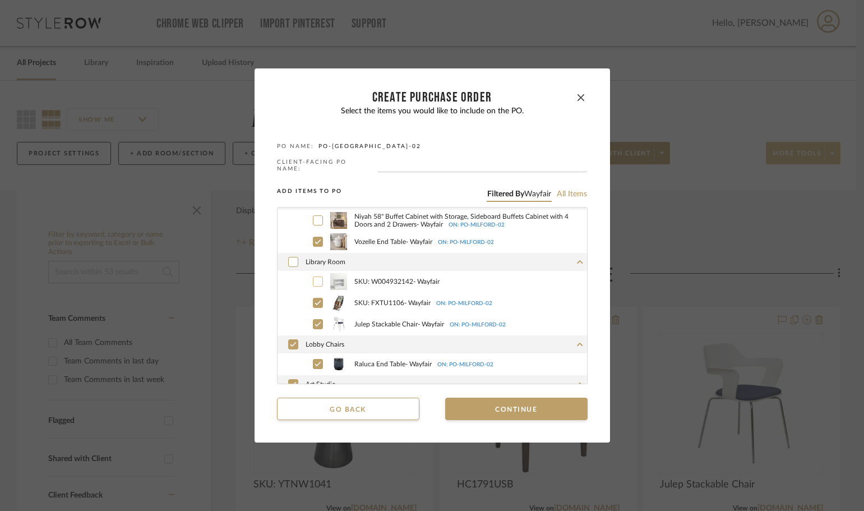
click at [314, 280] on icon at bounding box center [317, 281] width 7 height 8
click at [313, 326] on div at bounding box center [318, 324] width 10 height 10
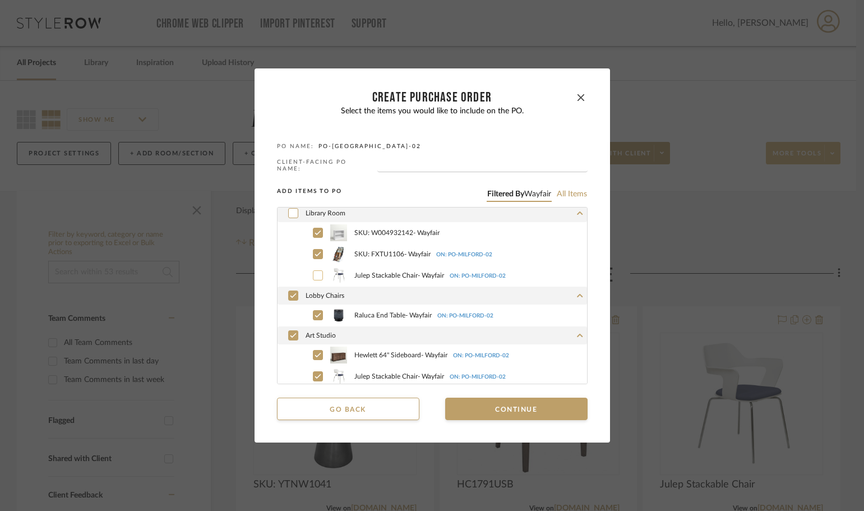
scroll to position [164, 0]
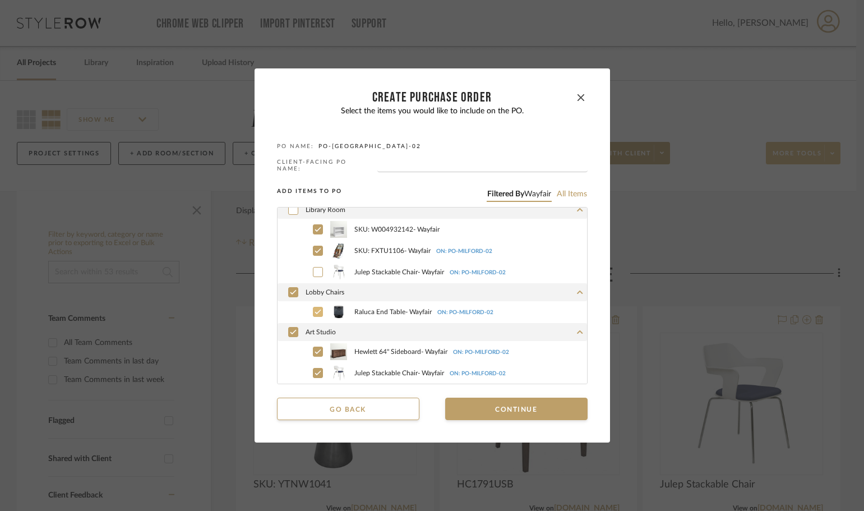
click at [314, 308] on icon at bounding box center [317, 312] width 7 height 8
click at [313, 347] on div at bounding box center [318, 351] width 10 height 10
click at [316, 370] on icon at bounding box center [317, 372] width 6 height 4
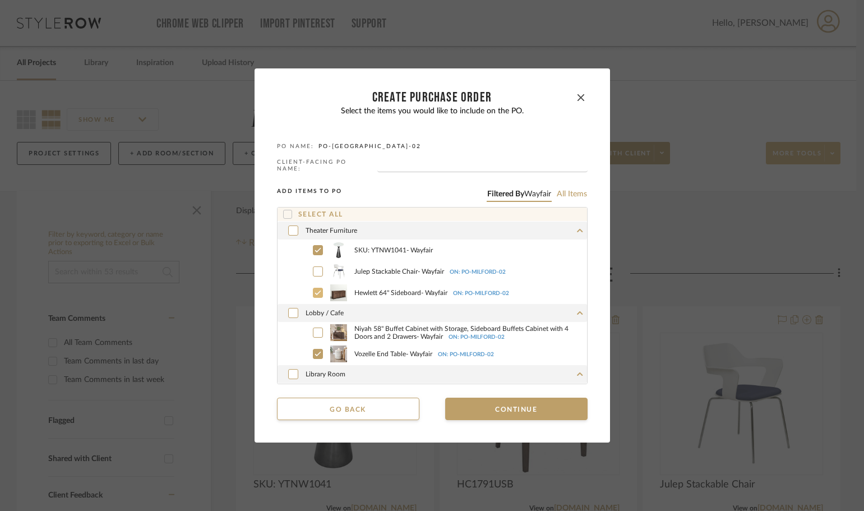
click at [305, 293] on label "Hewlett 64'' Sideboard - Wayfair ON: PO-[GEOGRAPHIC_DATA]-02" at bounding box center [444, 292] width 285 height 17
click at [314, 350] on icon at bounding box center [317, 354] width 7 height 8
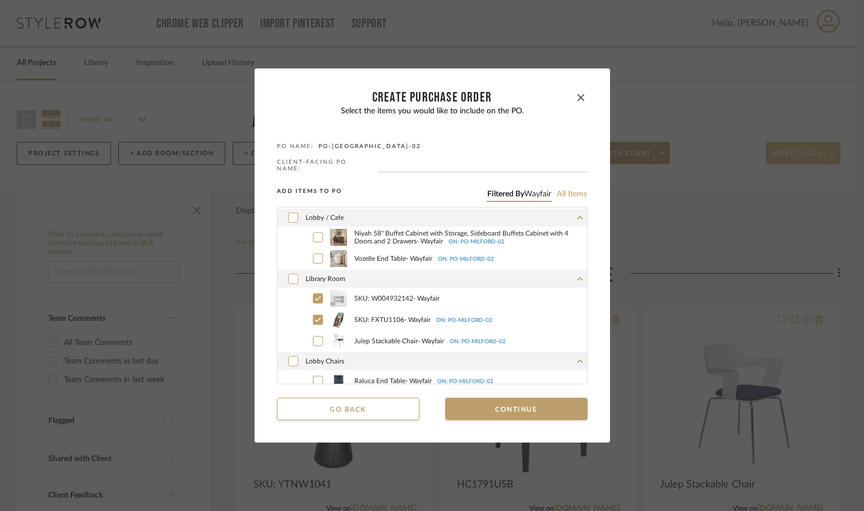
scroll to position [112, 0]
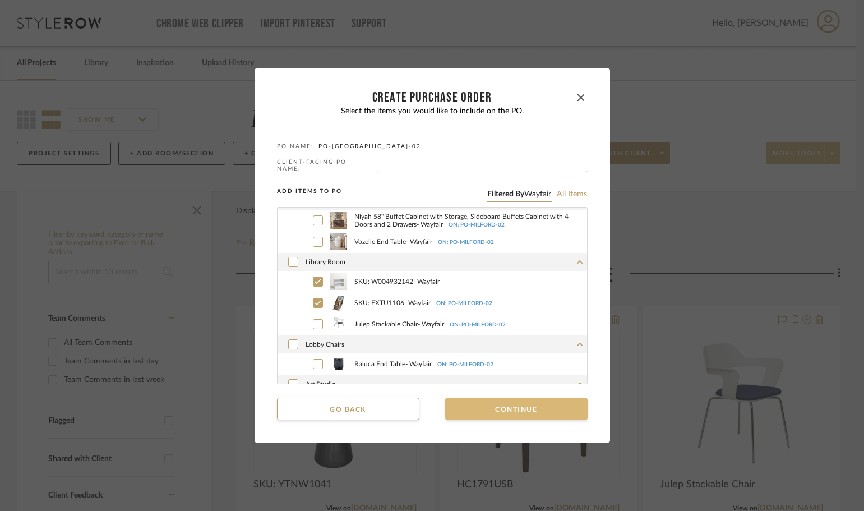
click at [506, 416] on button "Continue" at bounding box center [516, 408] width 142 height 22
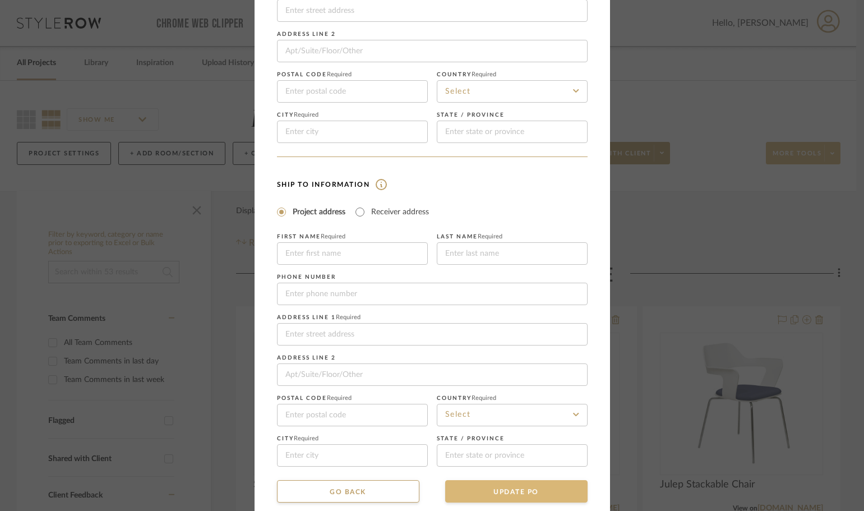
scroll to position [131, 0]
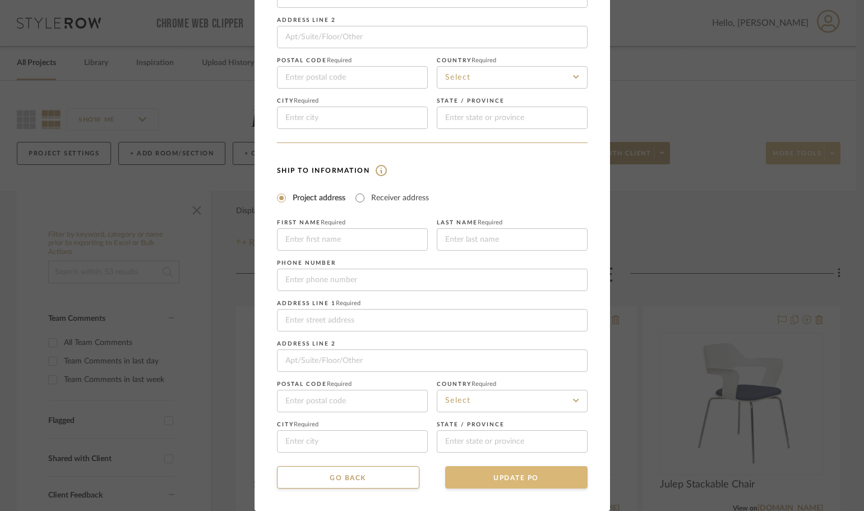
click at [508, 470] on button "UPDATE PO" at bounding box center [516, 477] width 142 height 22
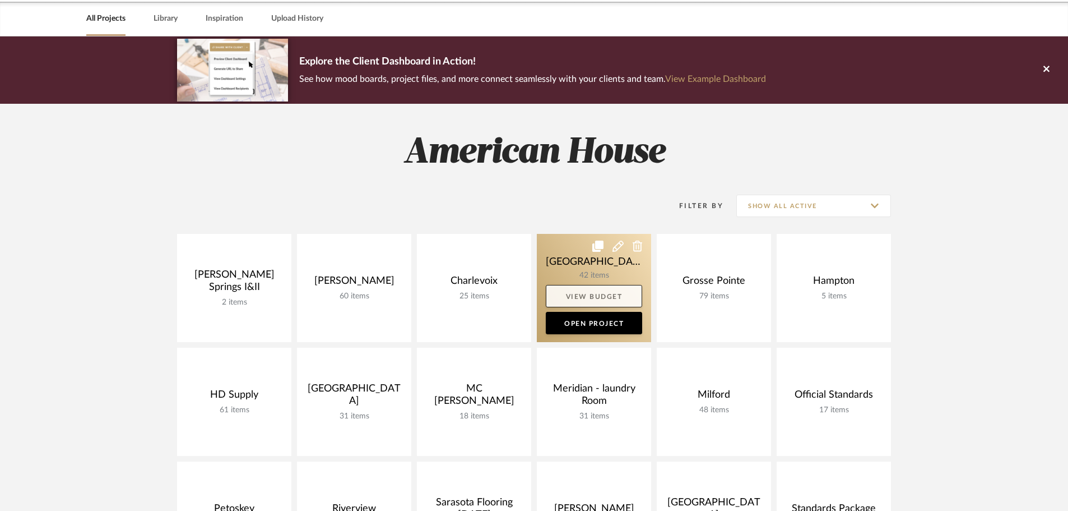
scroll to position [112, 0]
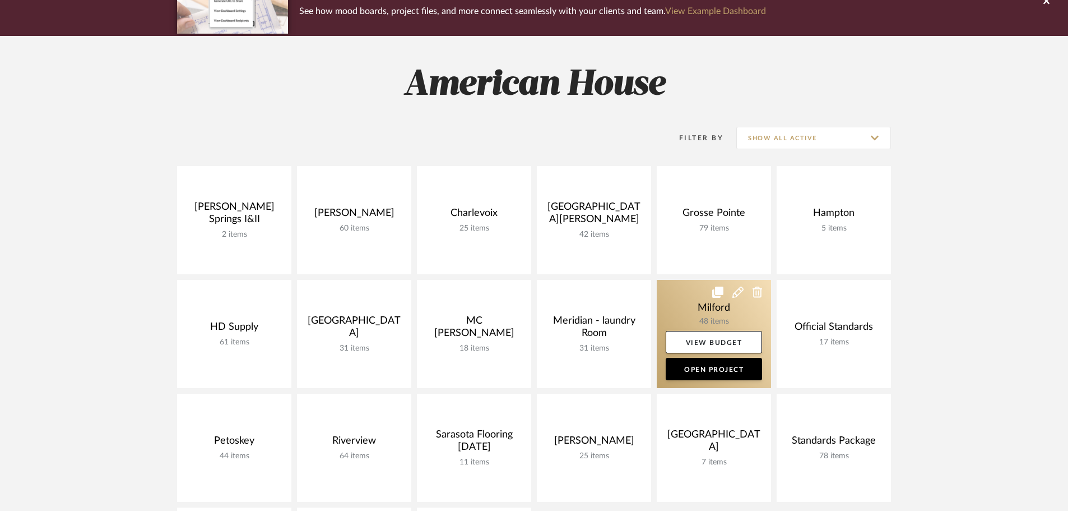
click at [689, 296] on link at bounding box center [714, 334] width 114 height 108
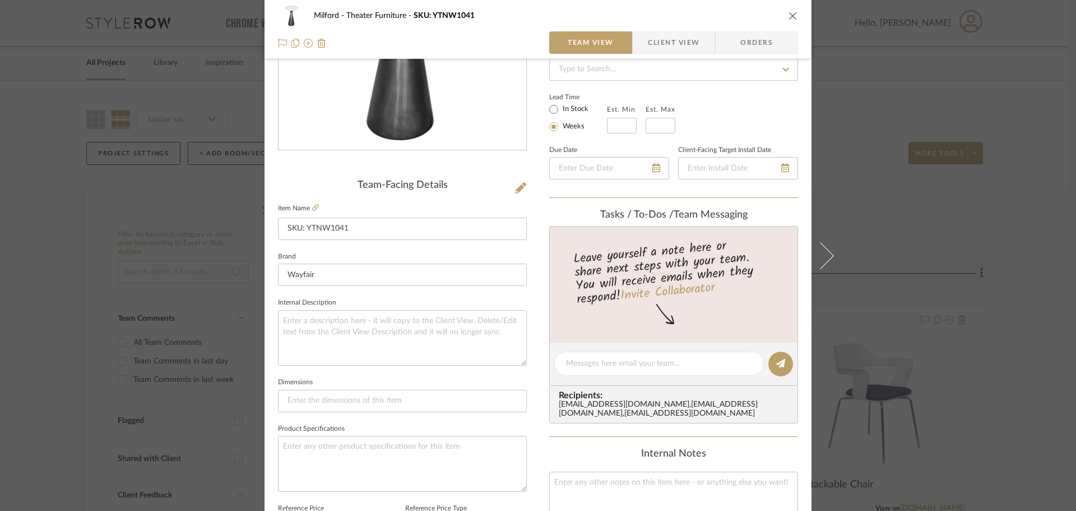
scroll to position [336, 0]
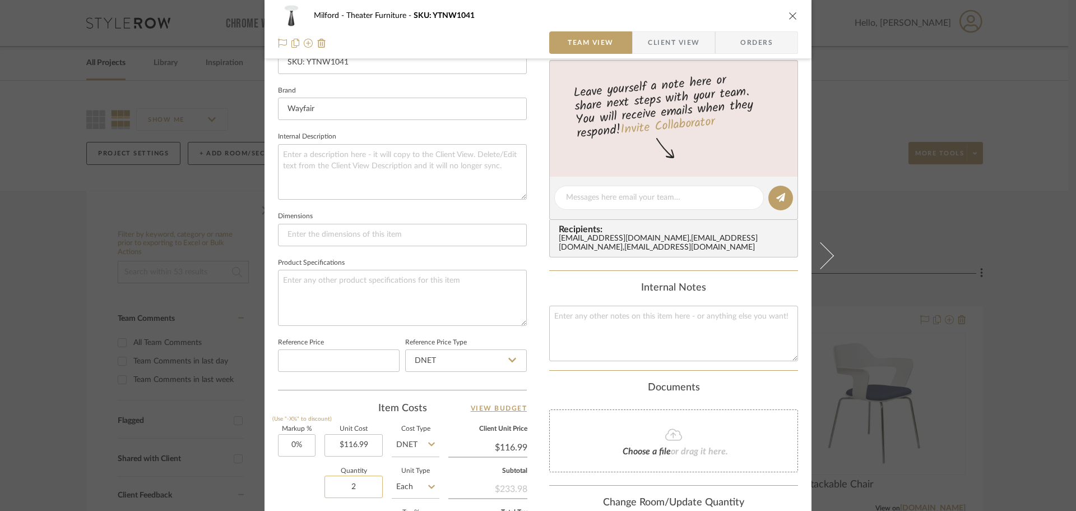
click at [353, 492] on input "2" at bounding box center [354, 486] width 58 height 22
type input "1"
click at [233, 510] on mat-dialog-content "Milford Theater Furniture SKU: YTNW1041 Team View Client View Orders Team-Facin…" at bounding box center [538, 189] width 610 height 1035
click at [789, 13] on icon "close" at bounding box center [793, 15] width 9 height 9
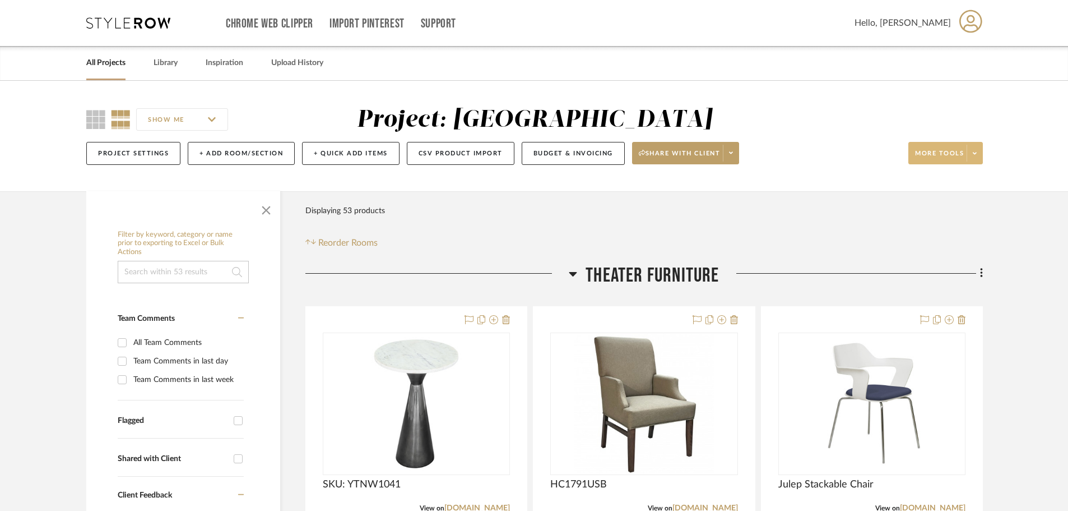
click at [980, 151] on span at bounding box center [975, 153] width 16 height 17
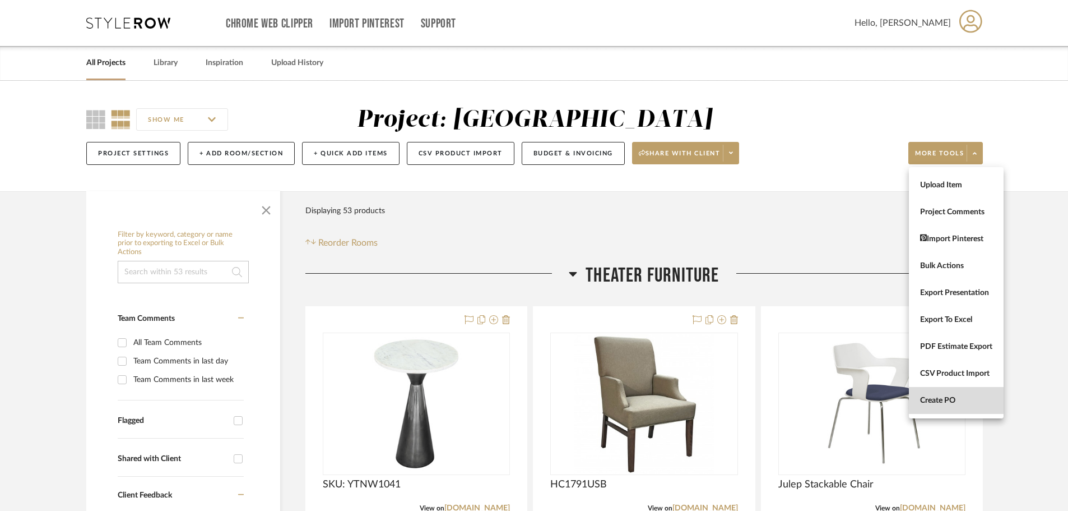
click at [966, 388] on button "Create PO" at bounding box center [956, 400] width 95 height 27
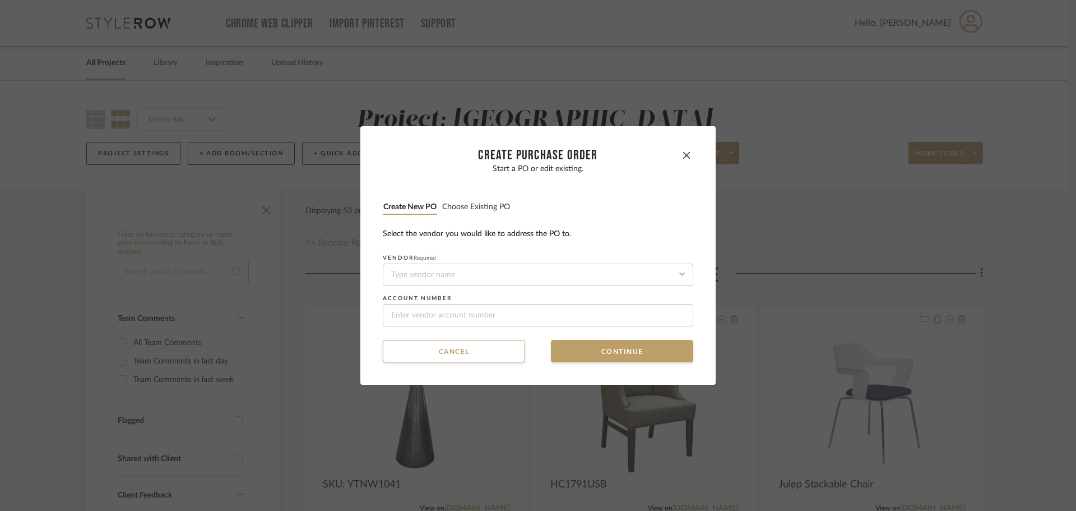
click at [499, 210] on button "Choose existing PO" at bounding box center [476, 207] width 69 height 11
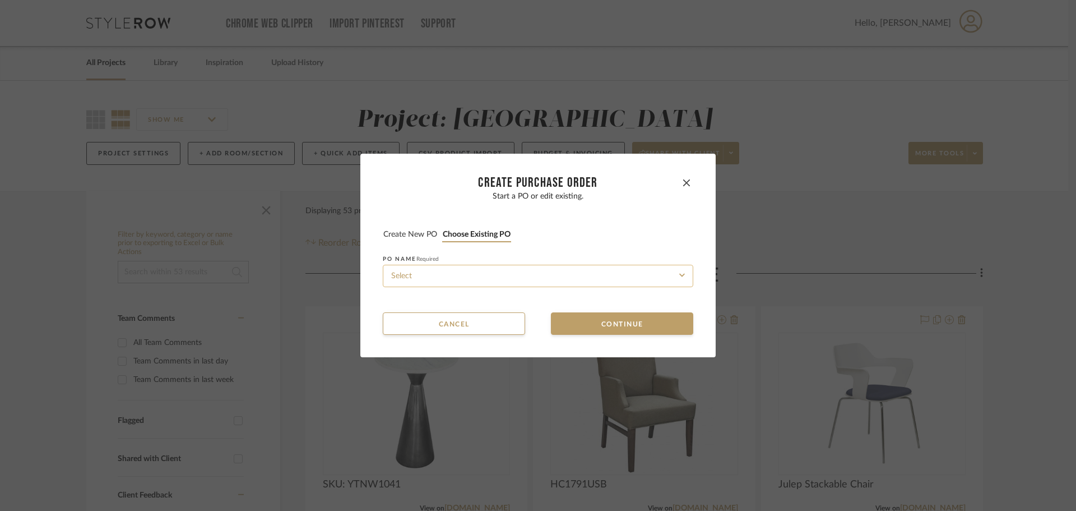
click at [541, 280] on input at bounding box center [538, 276] width 311 height 22
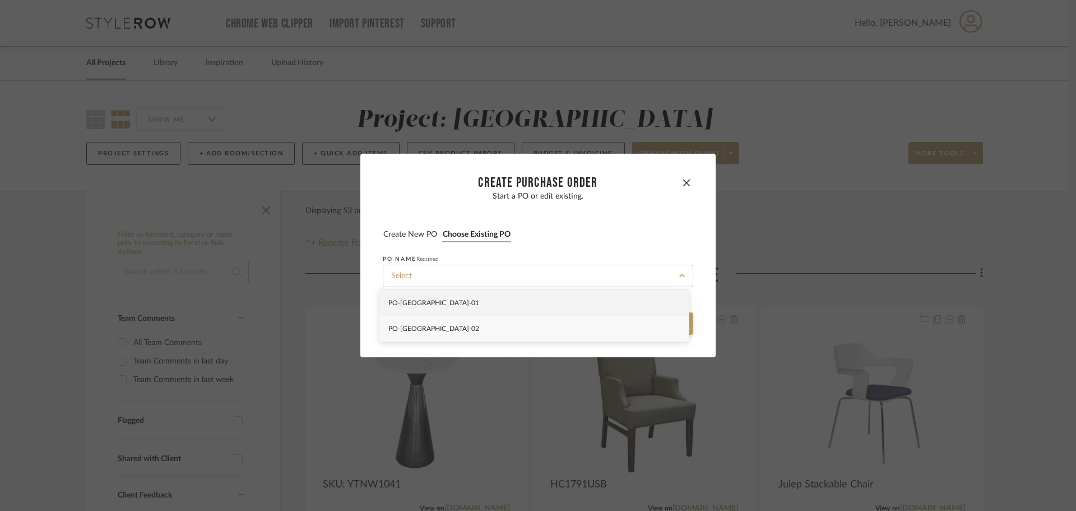
click at [555, 330] on div "PO-[GEOGRAPHIC_DATA]-02" at bounding box center [533, 329] width 309 height 26
type input "PO-[GEOGRAPHIC_DATA]-02"
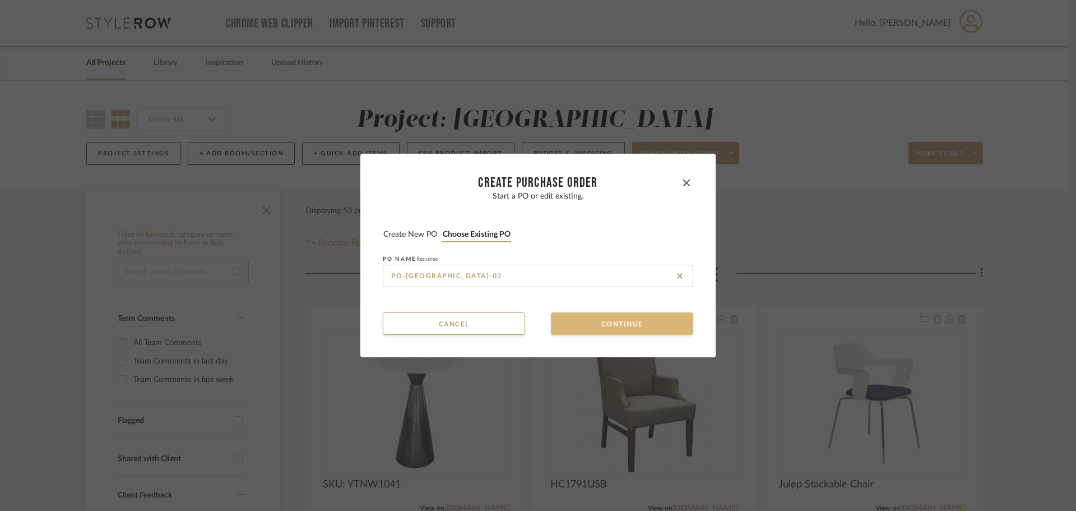
click at [580, 331] on button "Continue" at bounding box center [622, 323] width 142 height 22
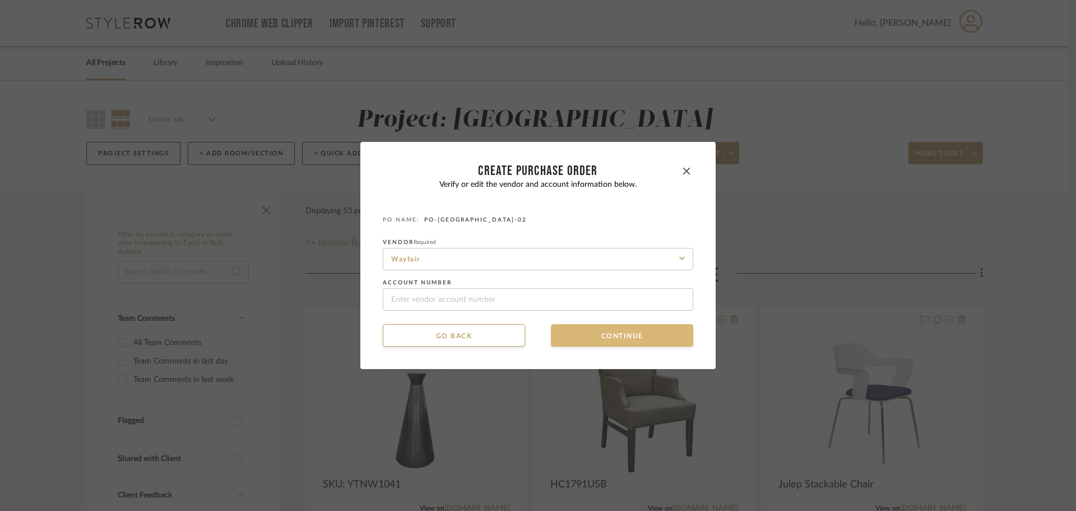
click at [580, 331] on button "Continue" at bounding box center [622, 335] width 142 height 22
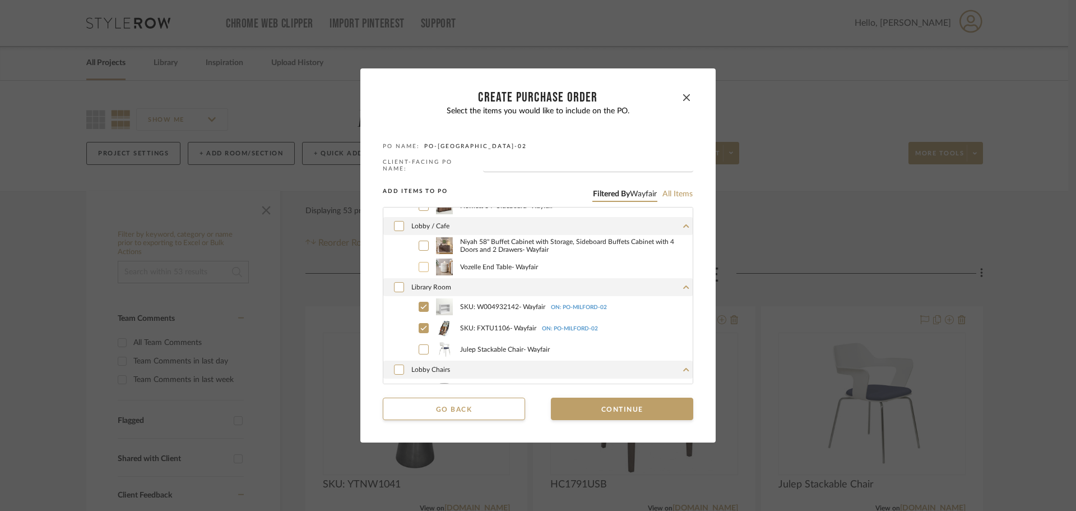
scroll to position [112, 0]
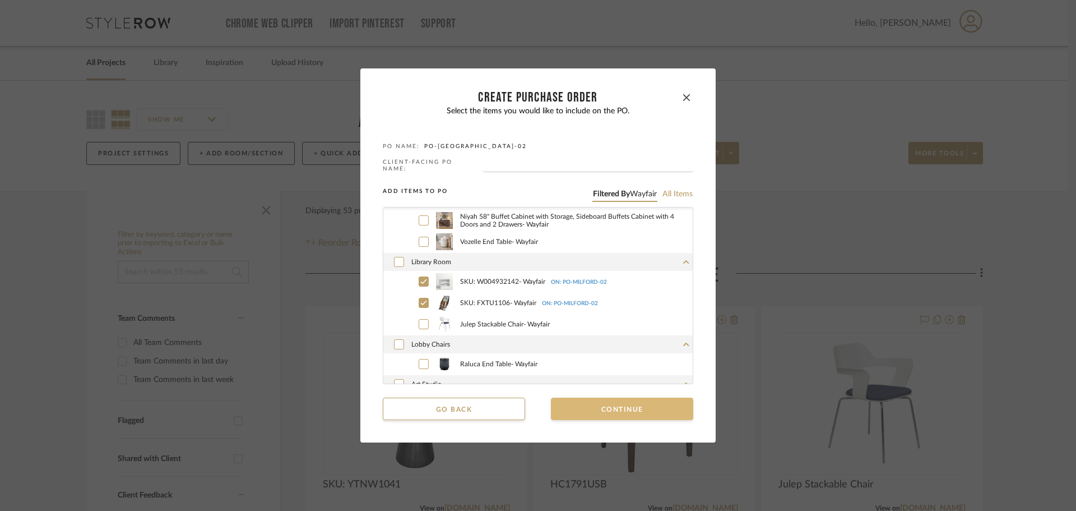
click at [623, 410] on button "Continue" at bounding box center [622, 408] width 142 height 22
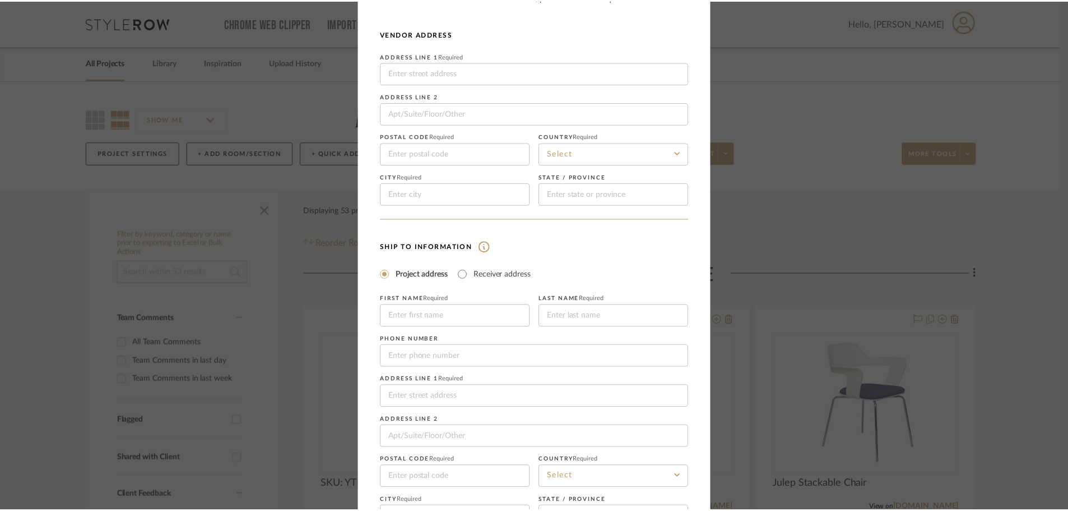
scroll to position [131, 0]
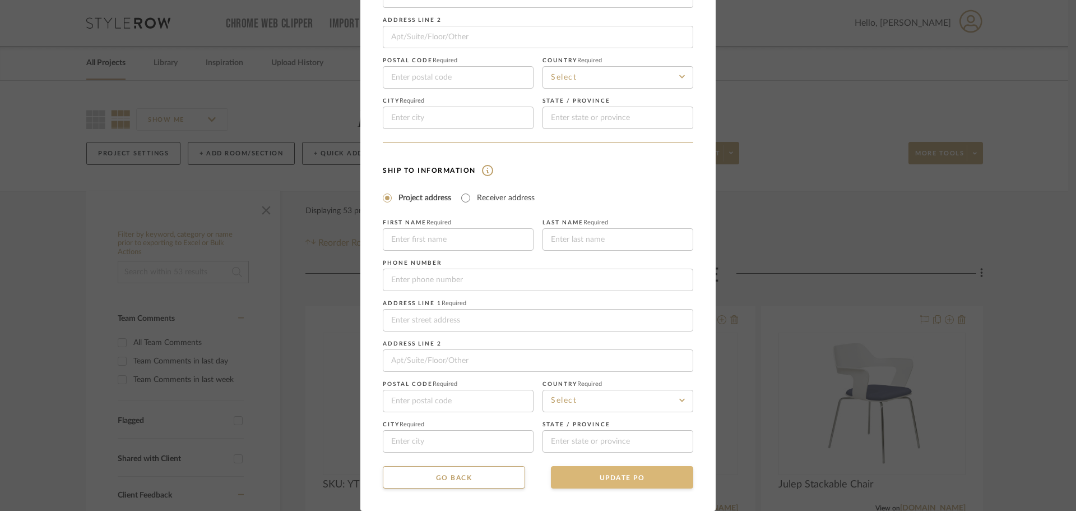
click at [635, 480] on button "UPDATE PO" at bounding box center [622, 477] width 142 height 22
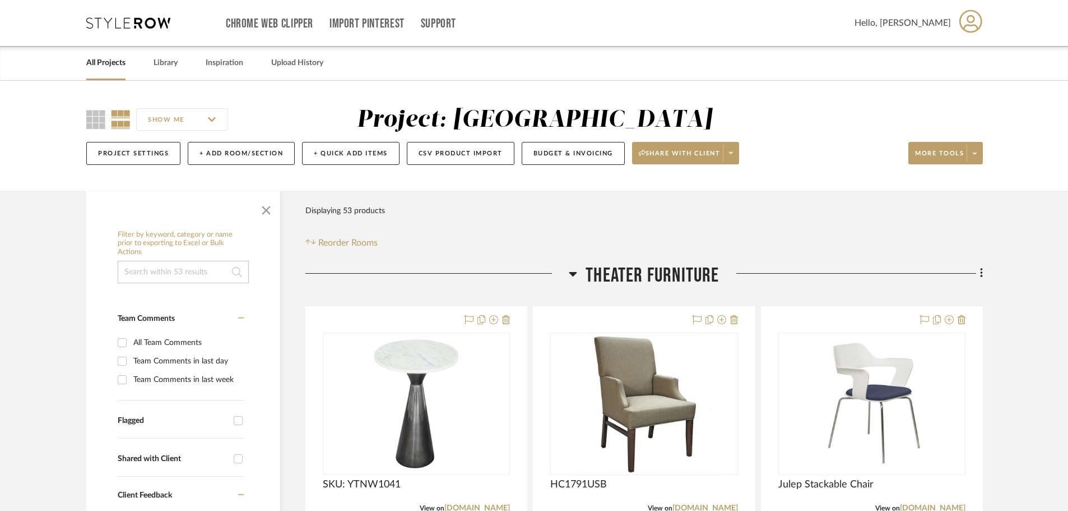
click at [136, 27] on icon at bounding box center [128, 22] width 84 height 11
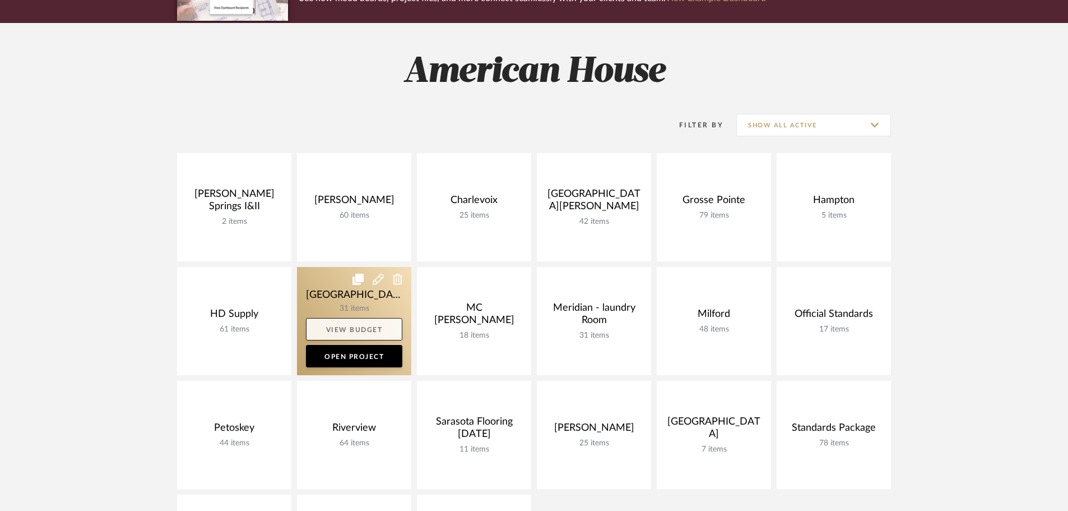
scroll to position [168, 0]
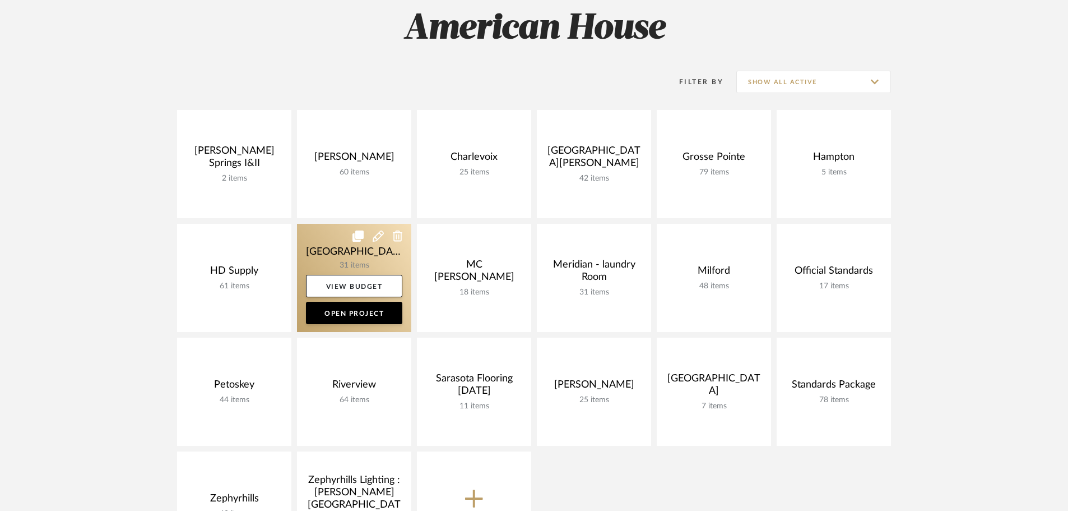
click at [331, 248] on link at bounding box center [354, 278] width 114 height 108
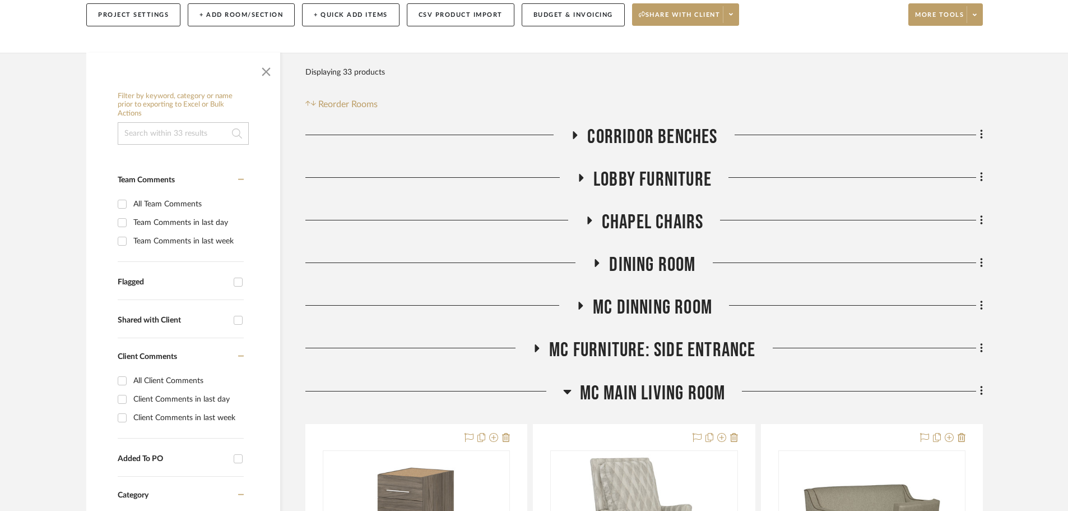
scroll to position [168, 0]
